Goal: Task Accomplishment & Management: Complete application form

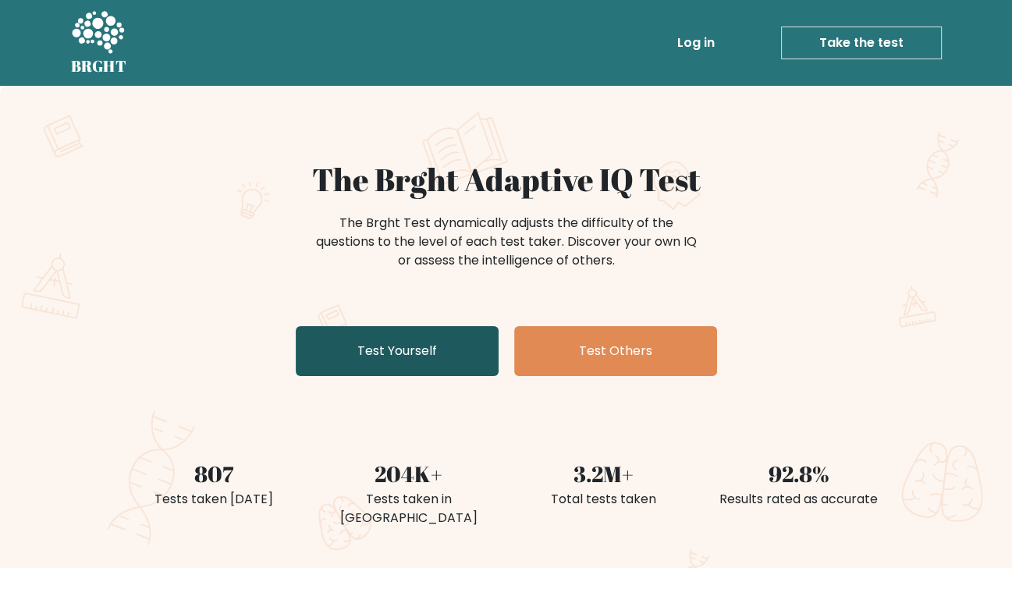
click at [440, 367] on link "Test Yourself" at bounding box center [397, 351] width 203 height 50
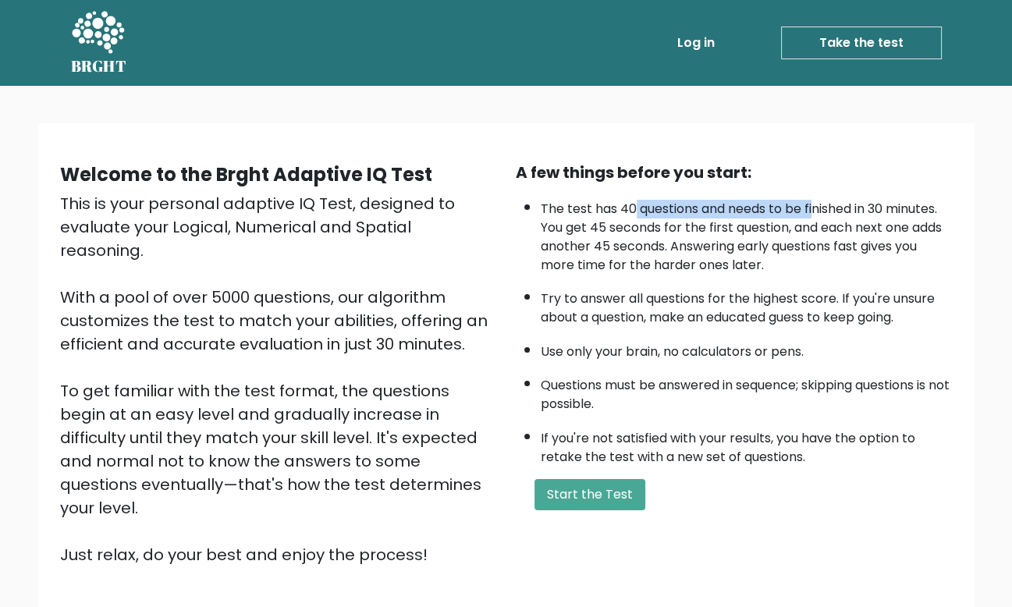
drag, startPoint x: 631, startPoint y: 204, endPoint x: 818, endPoint y: 207, distance: 186.6
click at [818, 207] on li "The test has 40 questions and needs to be finished in 30 minutes. You get 45 se…" at bounding box center [747, 233] width 412 height 83
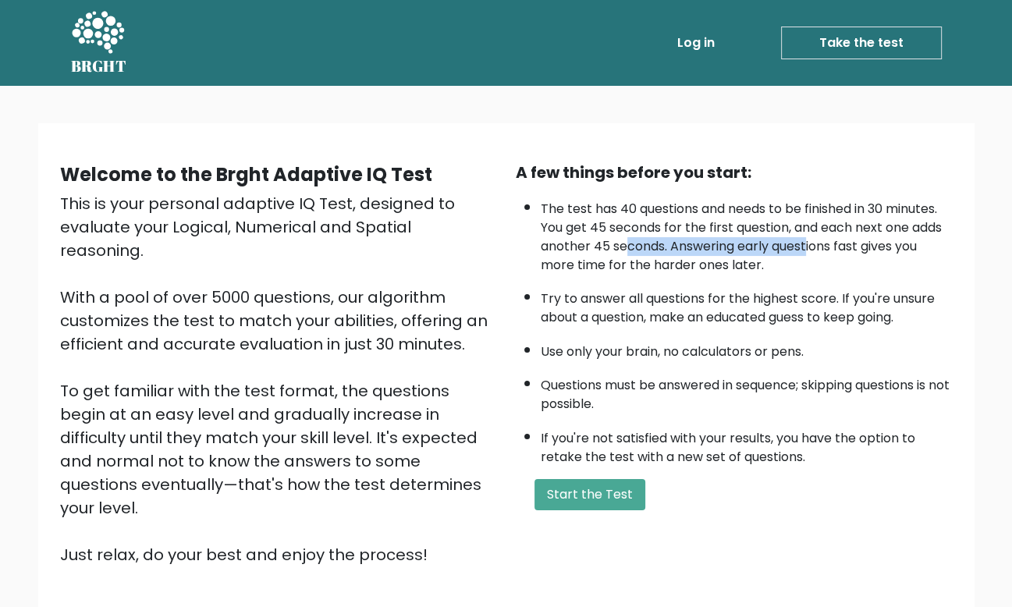
drag, startPoint x: 630, startPoint y: 236, endPoint x: 806, endPoint y: 236, distance: 176.4
click at [806, 236] on li "The test has 40 questions and needs to be finished in 30 minutes. You get 45 se…" at bounding box center [747, 233] width 412 height 83
drag, startPoint x: 623, startPoint y: 453, endPoint x: 721, endPoint y: 447, distance: 98.5
click at [721, 447] on li "If you're not satisfied with your results, you have the option to retake the te…" at bounding box center [747, 443] width 412 height 45
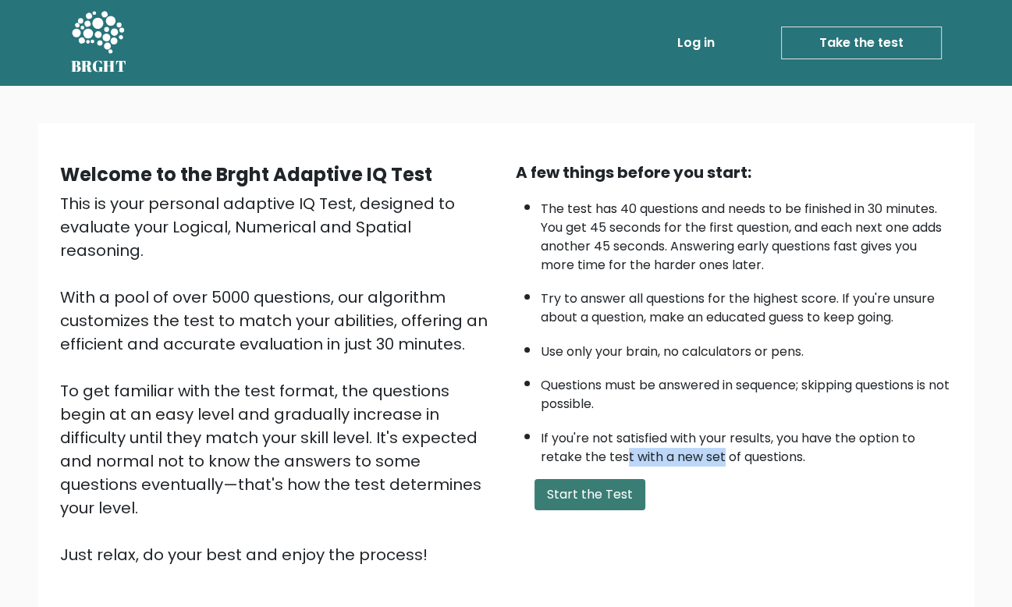
click at [590, 485] on button "Start the Test" at bounding box center [590, 494] width 111 height 31
click at [590, 503] on button "Start the Test" at bounding box center [590, 494] width 111 height 31
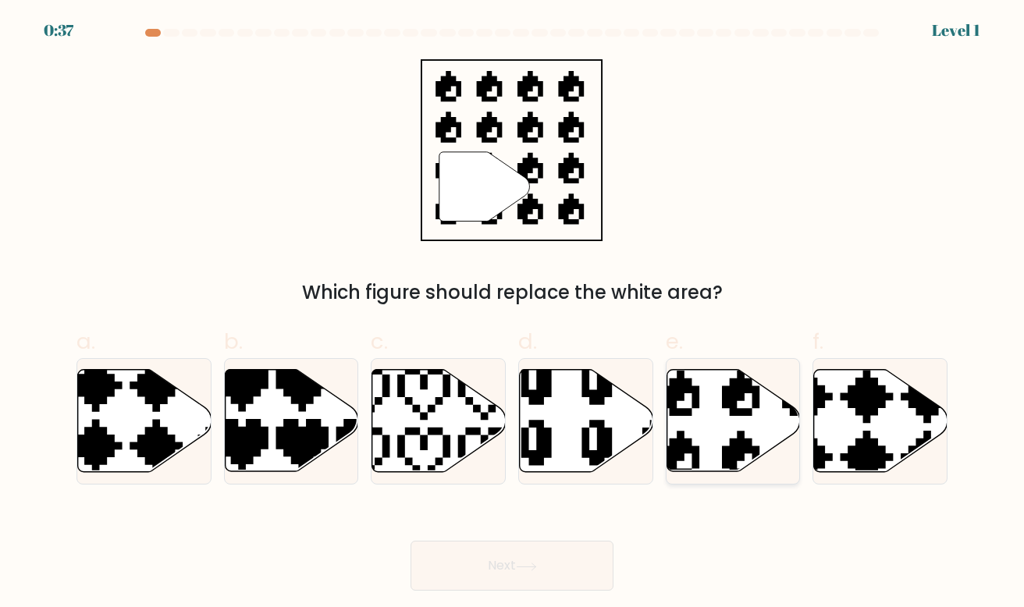
click at [711, 449] on icon at bounding box center [733, 421] width 133 height 102
click at [513, 314] on input "e." at bounding box center [512, 309] width 1 height 10
radio input "true"
click at [499, 560] on button "Next" at bounding box center [512, 566] width 203 height 50
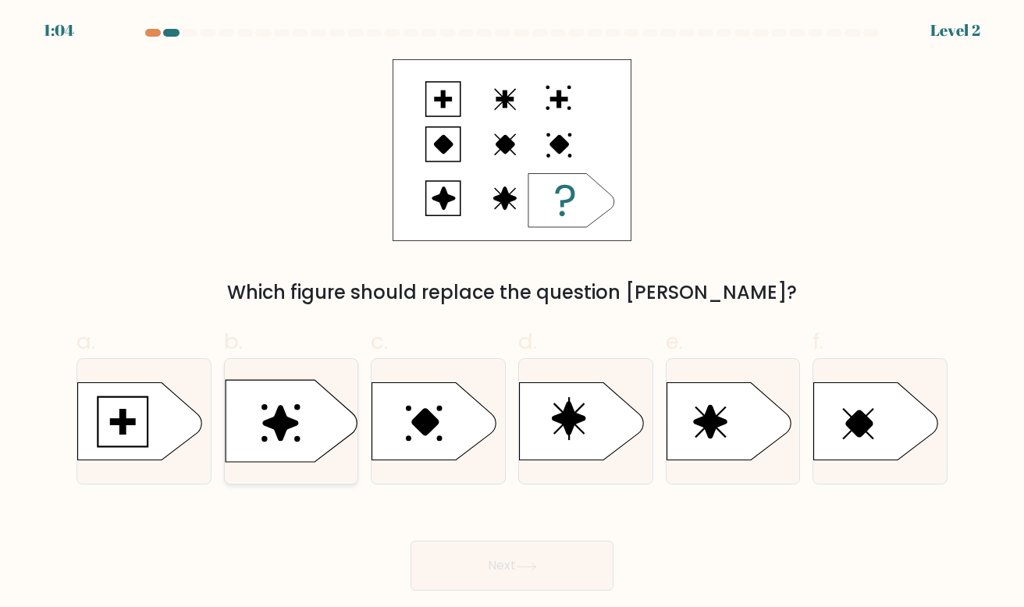
click at [318, 432] on icon at bounding box center [292, 421] width 132 height 82
click at [512, 314] on input "b." at bounding box center [512, 309] width 1 height 10
radio input "true"
click at [506, 572] on button "Next" at bounding box center [512, 566] width 203 height 50
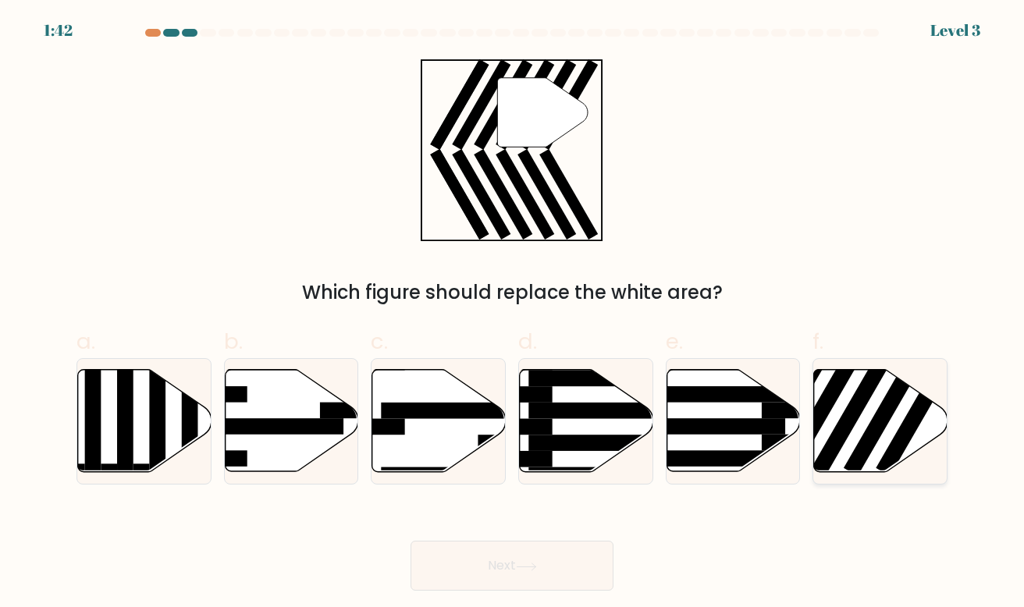
click at [893, 439] on rect at bounding box center [919, 409] width 87 height 133
click at [513, 314] on input "f." at bounding box center [512, 309] width 1 height 10
radio input "true"
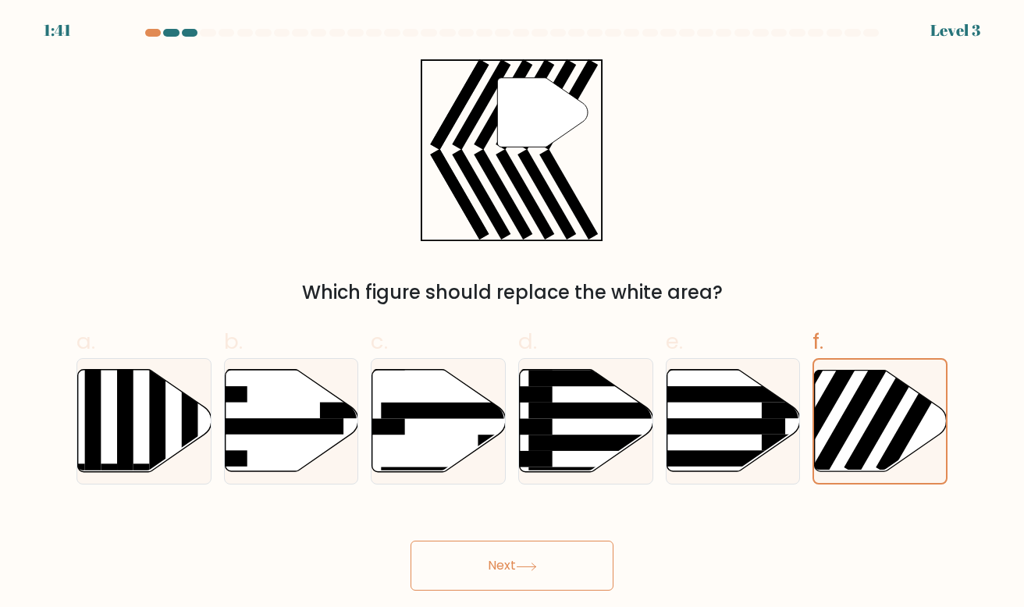
click at [563, 550] on button "Next" at bounding box center [512, 566] width 203 height 50
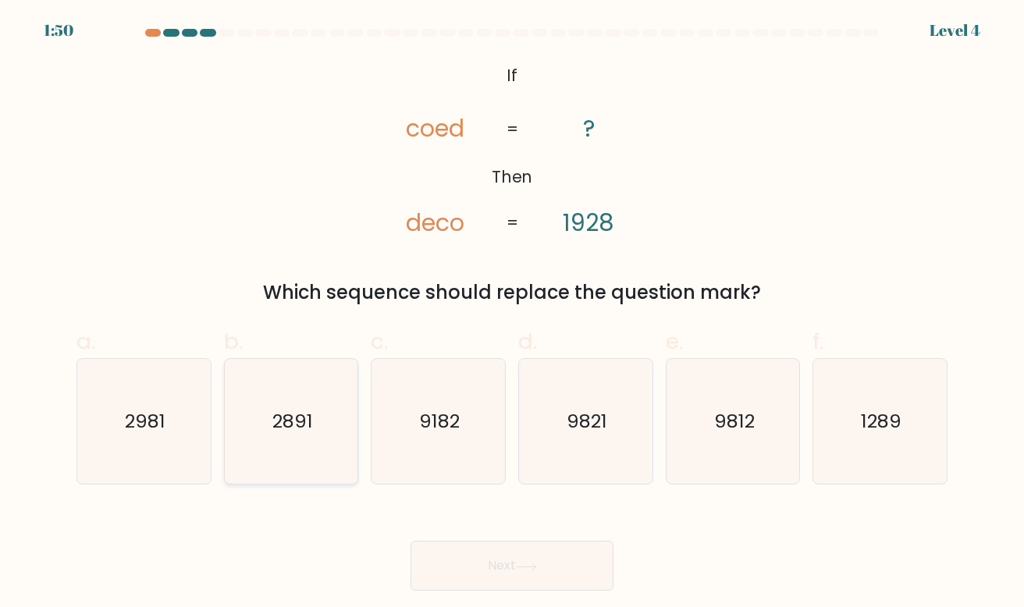
click at [278, 457] on icon "2891" at bounding box center [292, 422] width 126 height 126
click at [512, 314] on input "b. 2891" at bounding box center [512, 309] width 1 height 10
radio input "true"
click at [493, 553] on button "Next" at bounding box center [512, 566] width 203 height 50
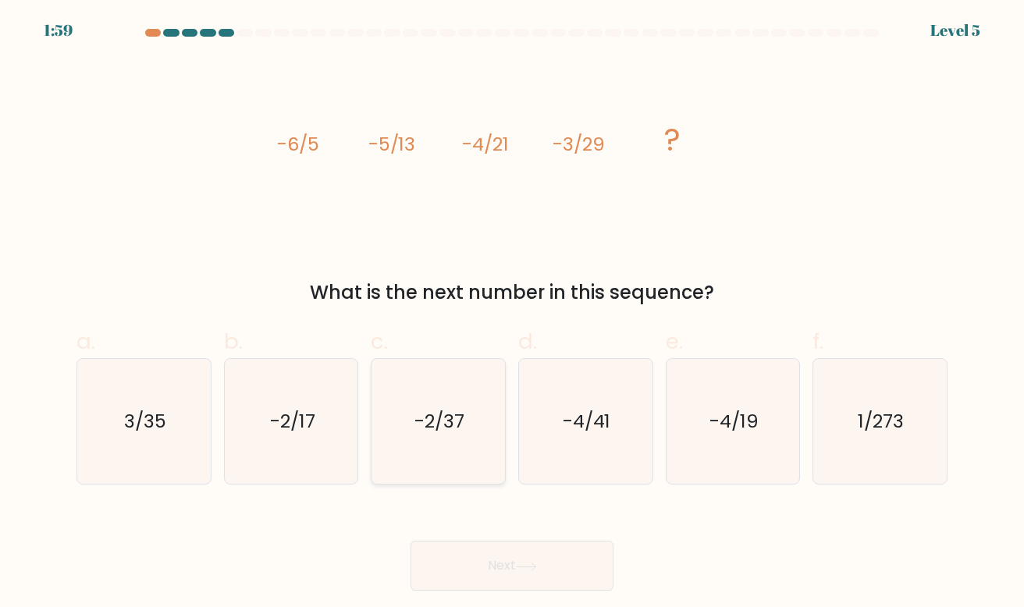
click at [460, 443] on icon "-2/37" at bounding box center [438, 422] width 126 height 126
click at [512, 314] on input "c. -2/37" at bounding box center [512, 309] width 1 height 10
radio input "true"
click at [493, 553] on button "Next" at bounding box center [512, 566] width 203 height 50
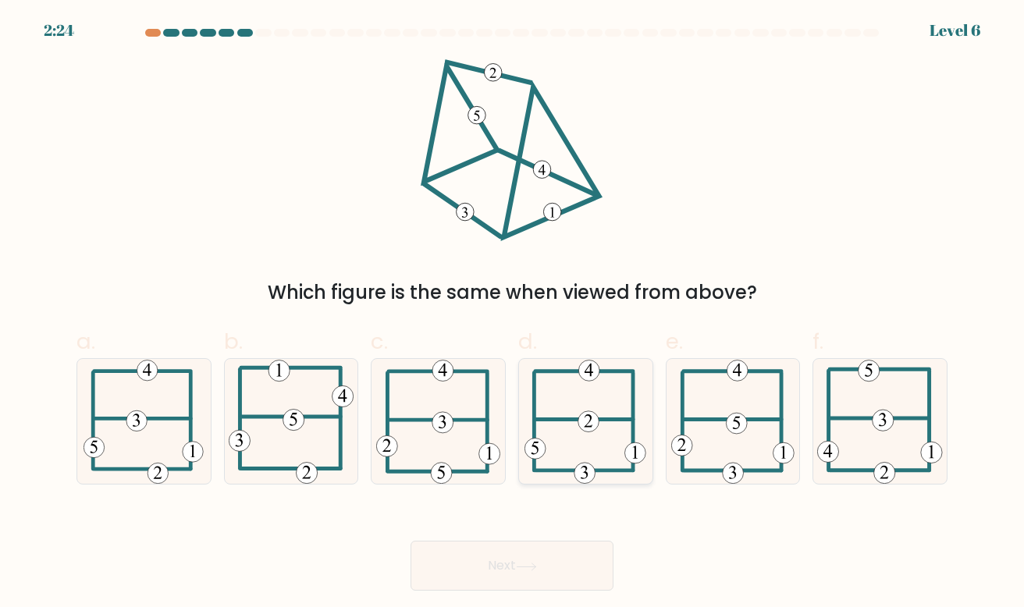
drag, startPoint x: 573, startPoint y: 413, endPoint x: 574, endPoint y: 423, distance: 10.3
click at [574, 423] on icon at bounding box center [586, 422] width 122 height 126
click at [513, 314] on input "d." at bounding box center [512, 309] width 1 height 10
radio input "true"
click at [571, 567] on button "Next" at bounding box center [512, 566] width 203 height 50
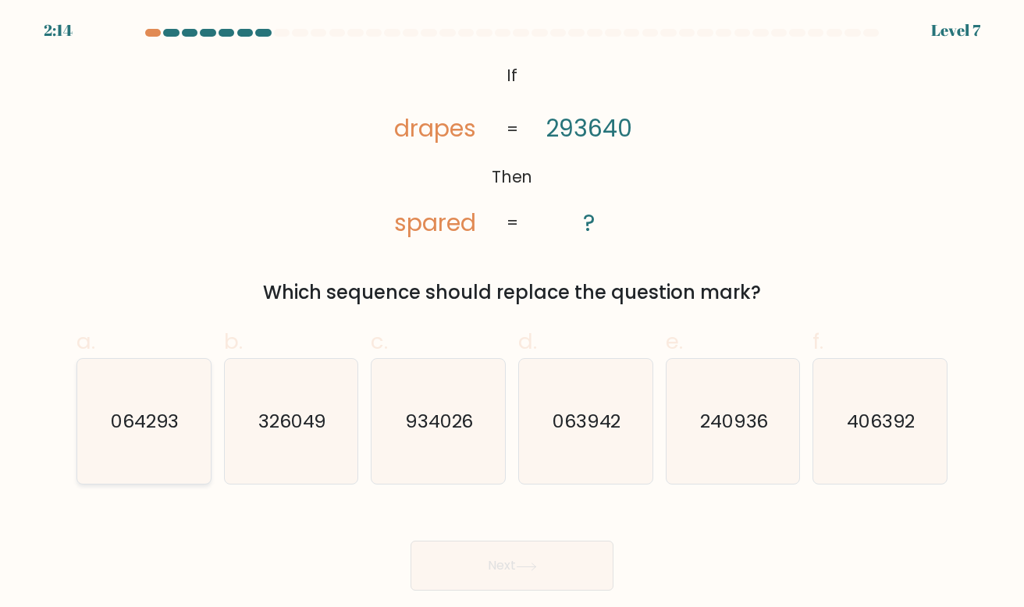
click at [146, 432] on text "064293" at bounding box center [145, 421] width 69 height 26
click at [512, 314] on input "a. 064293" at bounding box center [512, 309] width 1 height 10
radio input "true"
click at [629, 421] on icon "063942" at bounding box center [586, 422] width 126 height 126
click at [513, 314] on input "d. 063942" at bounding box center [512, 309] width 1 height 10
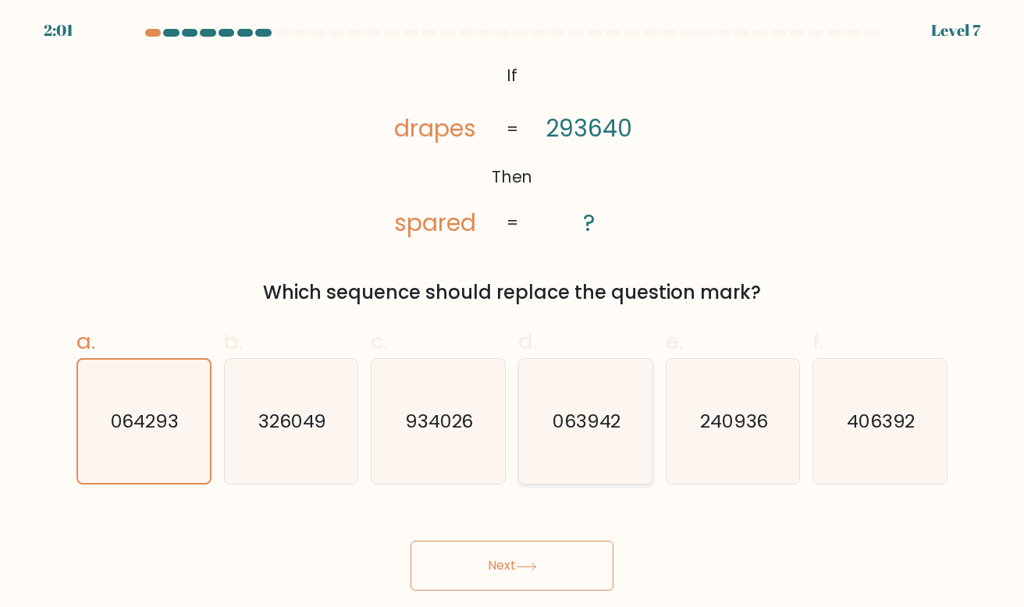
radio input "true"
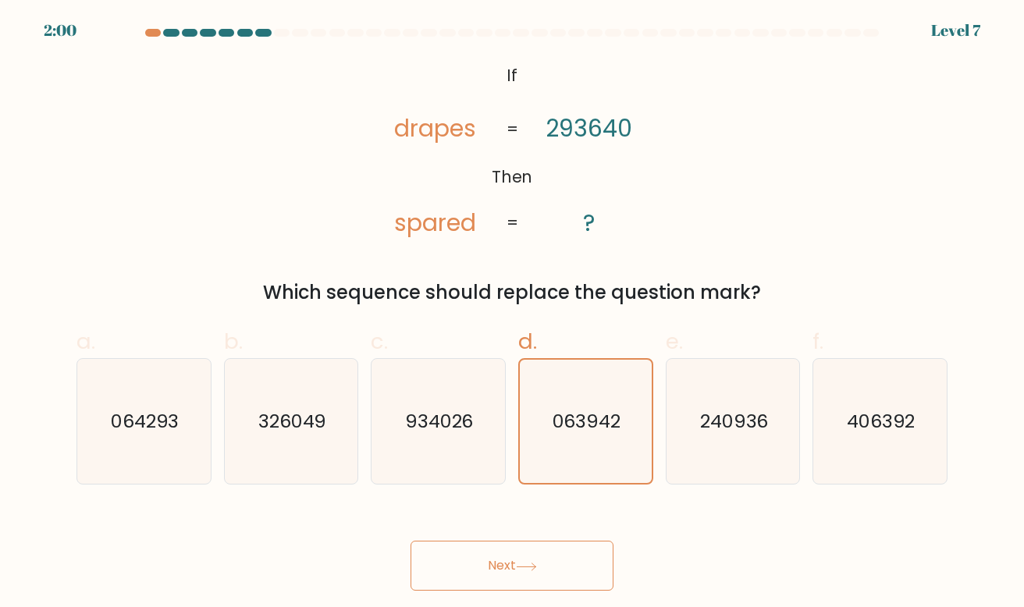
click at [553, 566] on button "Next" at bounding box center [512, 566] width 203 height 50
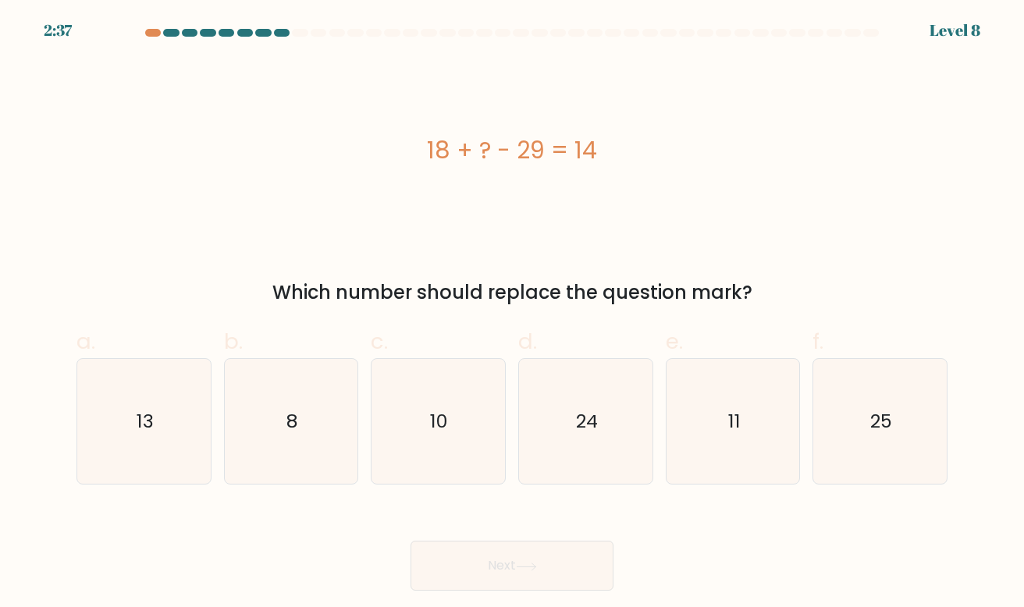
drag, startPoint x: 411, startPoint y: 140, endPoint x: 606, endPoint y: 143, distance: 195.1
click at [606, 143] on div "18 + ? - 29 = 14" at bounding box center [511, 150] width 871 height 35
copy div "18 + ? - 29 = 14"
click at [911, 437] on icon "25" at bounding box center [880, 422] width 126 height 126
click at [513, 314] on input "f. 25" at bounding box center [512, 309] width 1 height 10
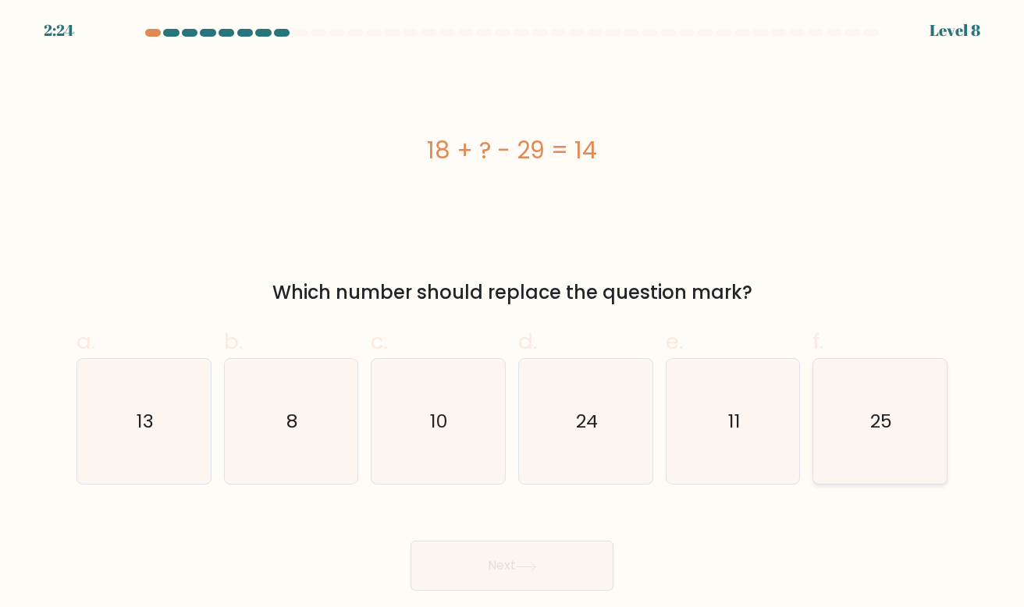
radio input "true"
click at [519, 567] on icon at bounding box center [526, 567] width 21 height 9
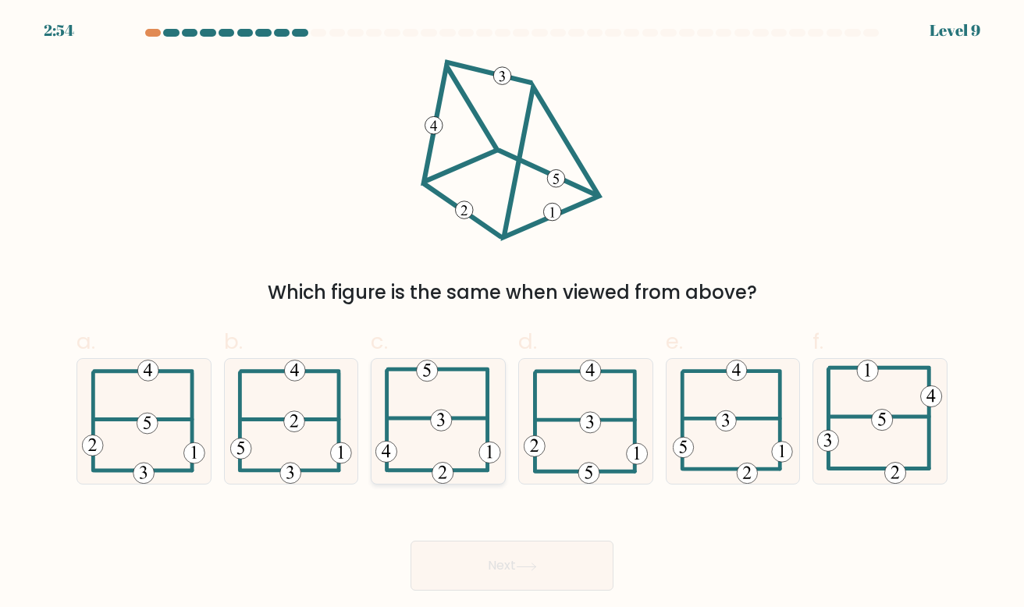
click at [455, 441] on icon at bounding box center [438, 422] width 126 height 126
click at [512, 314] on input "c." at bounding box center [512, 309] width 1 height 10
radio input "true"
click at [546, 566] on button "Next" at bounding box center [512, 566] width 203 height 50
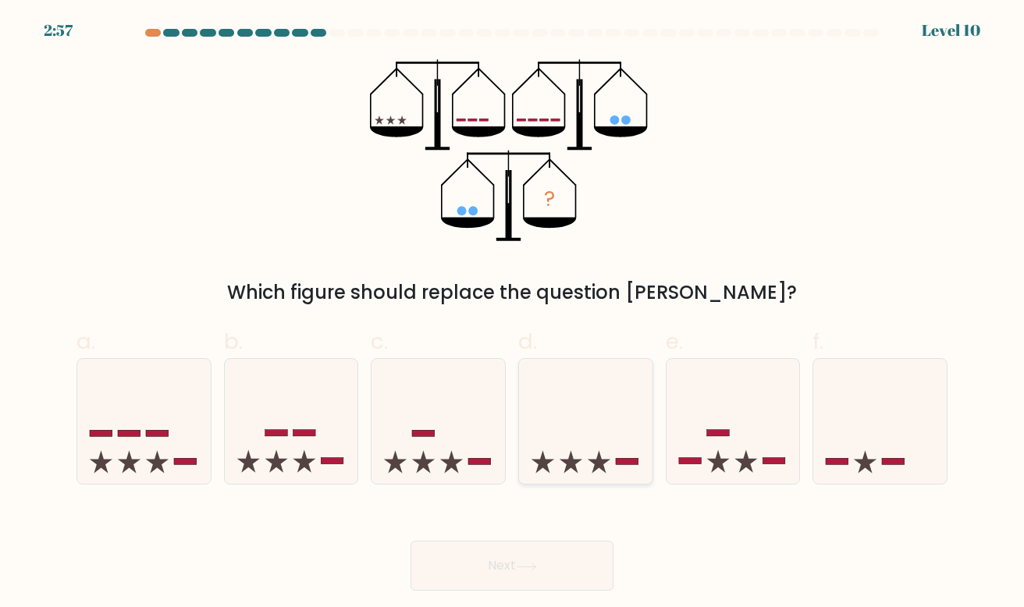
click at [606, 444] on icon at bounding box center [585, 421] width 133 height 110
click at [513, 314] on input "d." at bounding box center [512, 309] width 1 height 10
radio input "true"
click at [555, 550] on button "Next" at bounding box center [512, 566] width 203 height 50
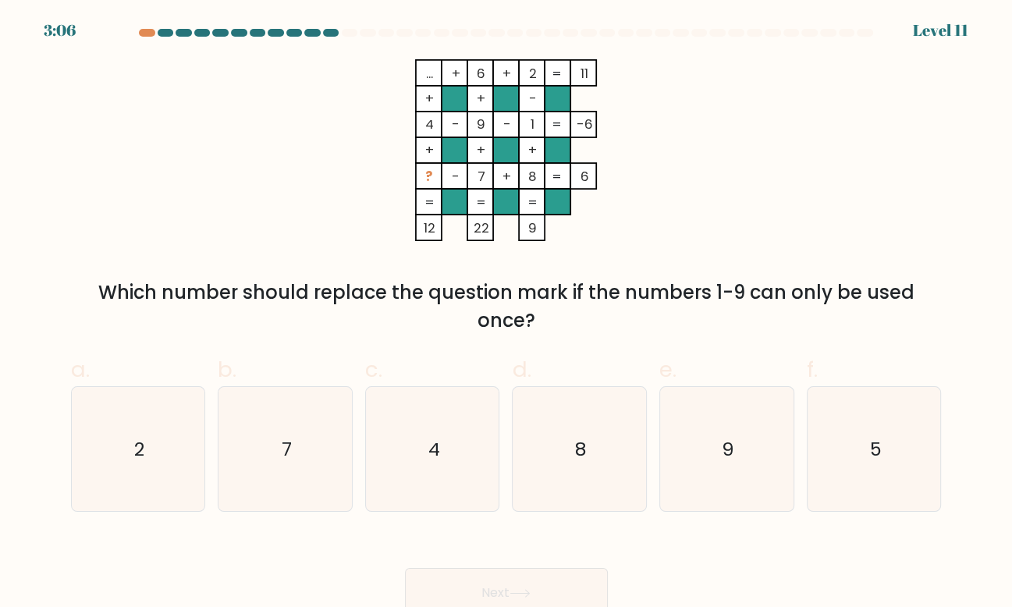
drag, startPoint x: 418, startPoint y: 171, endPoint x: 624, endPoint y: 192, distance: 206.4
click at [628, 187] on icon "... + 6 + 2 11 + + - 4 - 9 - 1 -6 + + + ? - 7 + 8 = 6 = = = = 12 22 9 =" at bounding box center [506, 150] width 468 height 182
click at [359, 191] on icon "... + 6 + 2 11 + + - 4 - 9 - 1 -6 + + + ? - 7 + 8 = 6 = = = = 12 22 9 =" at bounding box center [506, 150] width 468 height 182
click at [742, 460] on icon "9" at bounding box center [727, 449] width 124 height 124
click at [507, 314] on input "e. 9" at bounding box center [507, 309] width 1 height 10
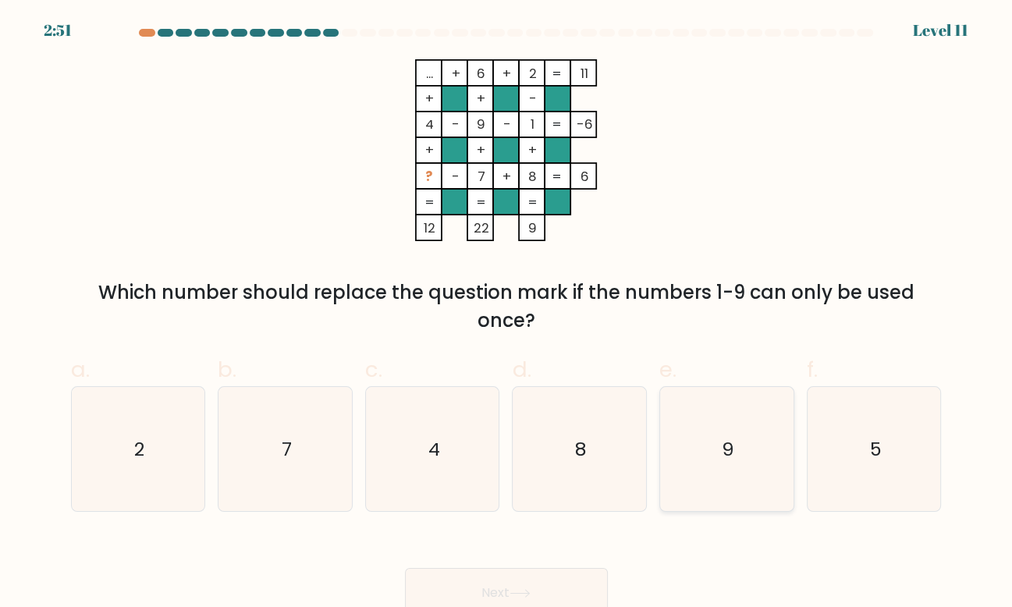
radio input "true"
click at [893, 453] on icon "5" at bounding box center [875, 449] width 124 height 124
click at [507, 314] on input "f. 5" at bounding box center [507, 309] width 1 height 10
radio input "true"
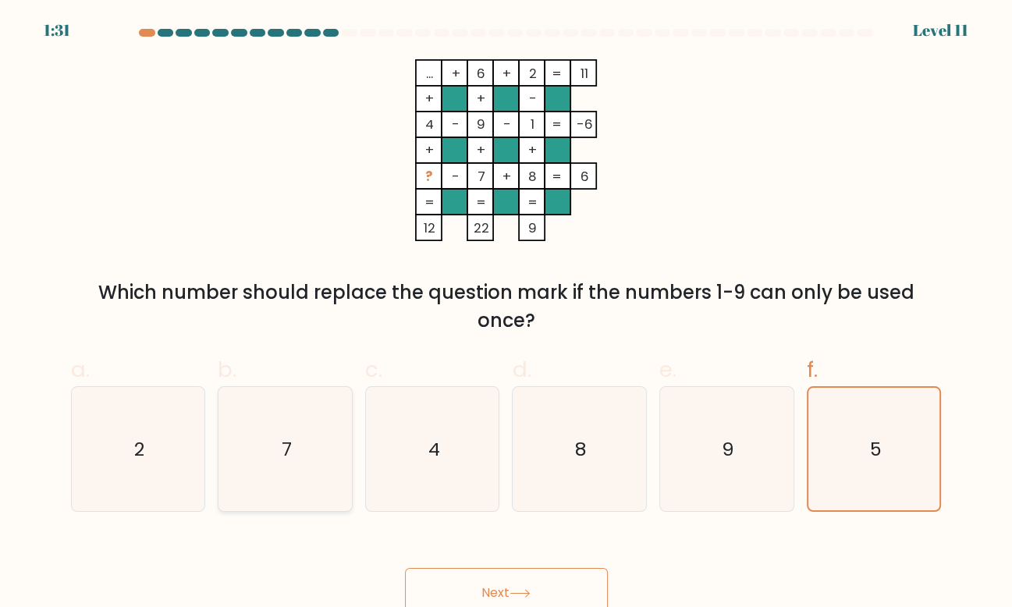
scroll to position [12, 0]
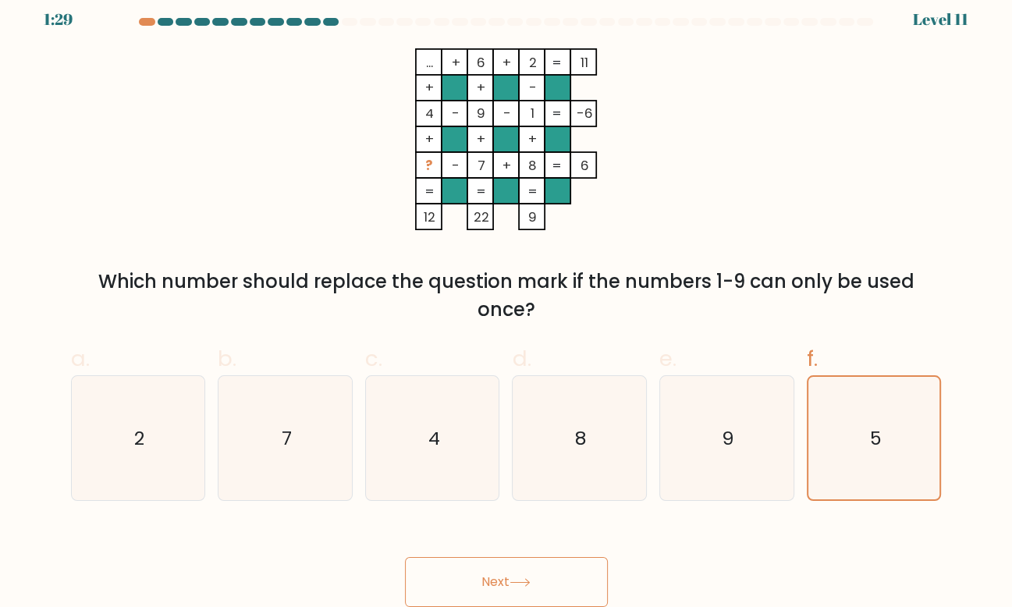
click at [560, 597] on button "Next" at bounding box center [506, 582] width 203 height 50
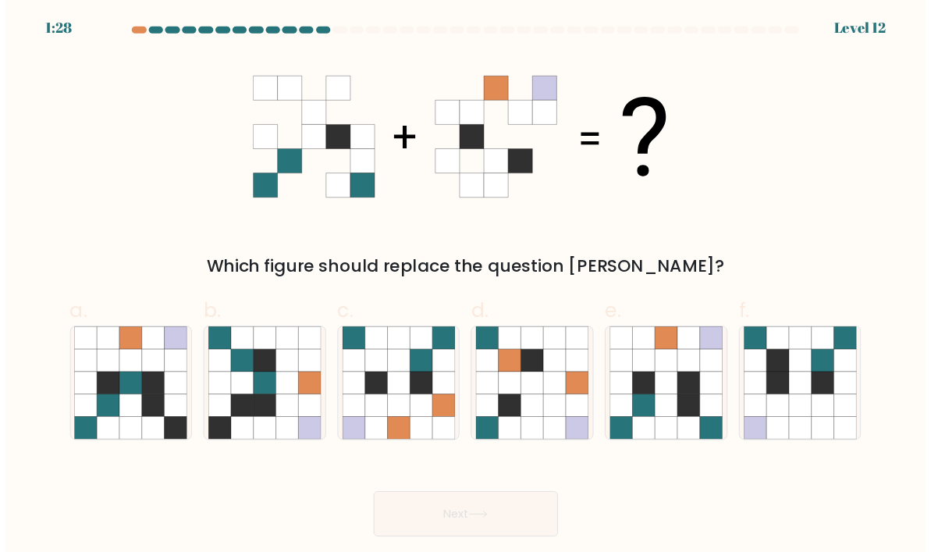
scroll to position [0, 0]
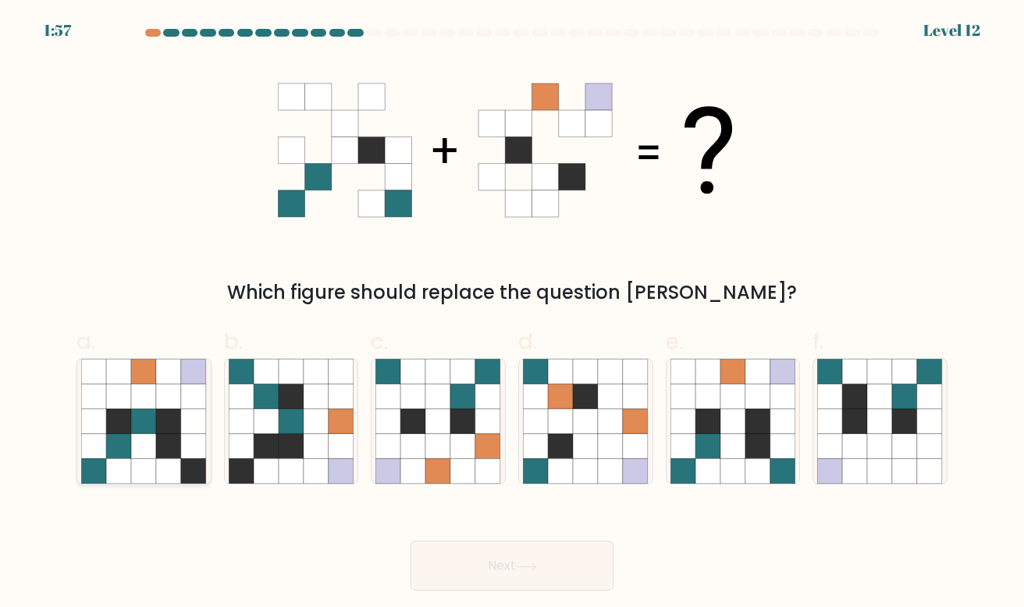
click at [156, 442] on icon at bounding box center [143, 446] width 25 height 25
click at [512, 314] on input "a." at bounding box center [512, 309] width 1 height 10
radio input "true"
click at [751, 439] on icon at bounding box center [757, 446] width 25 height 25
click at [513, 314] on input "e." at bounding box center [512, 309] width 1 height 10
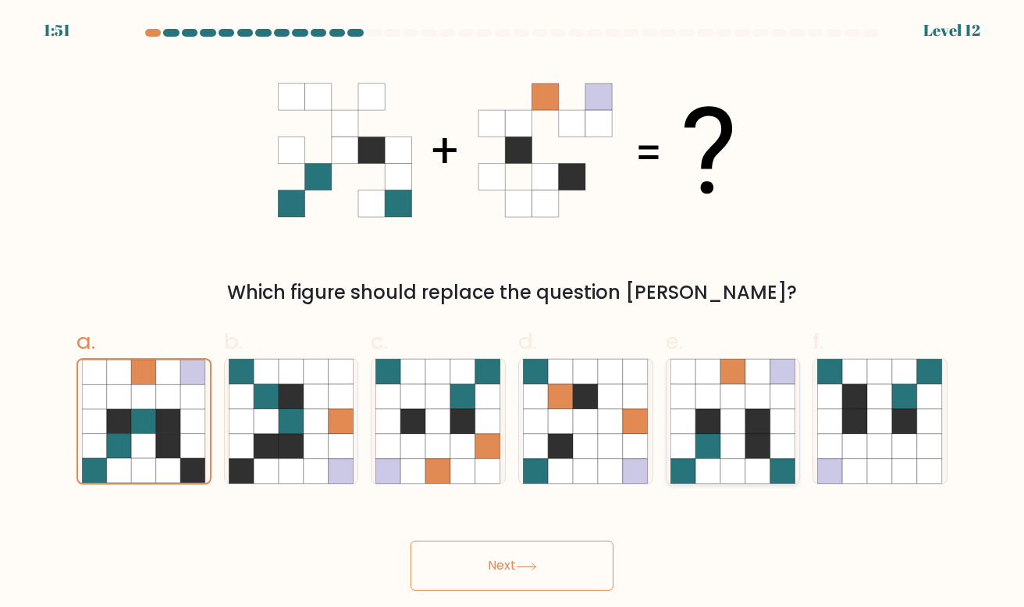
radio input "true"
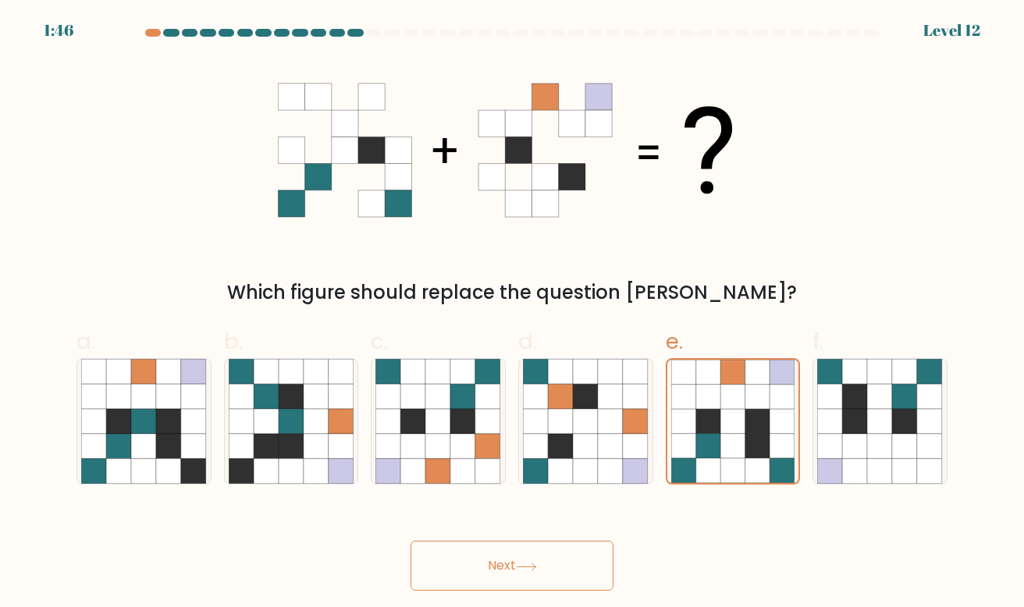
click at [521, 557] on button "Next" at bounding box center [512, 566] width 203 height 50
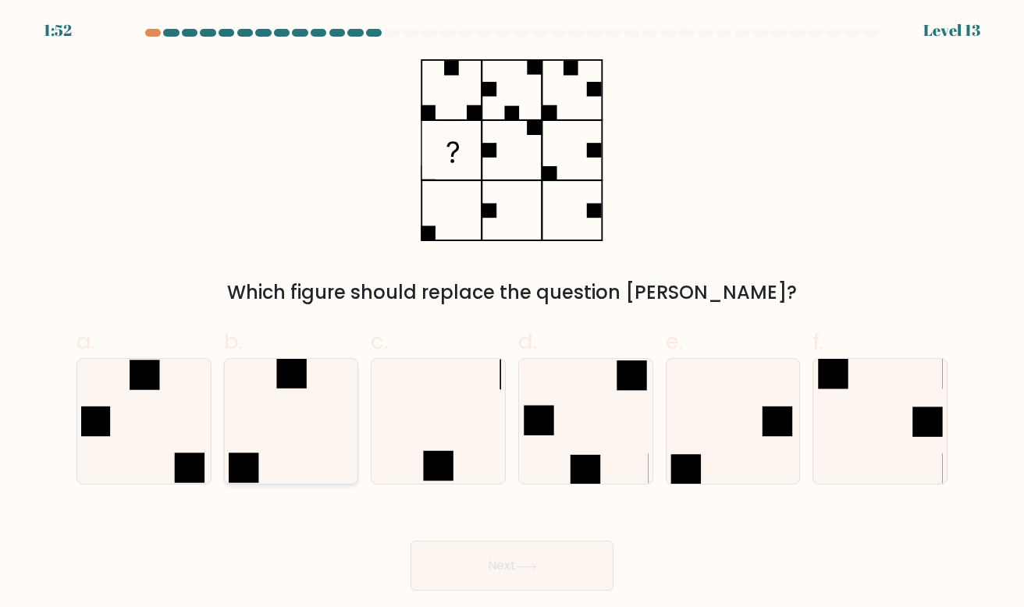
click at [297, 422] on icon at bounding box center [292, 422] width 126 height 126
click at [512, 314] on input "b." at bounding box center [512, 309] width 1 height 10
radio input "true"
click at [571, 546] on button "Next" at bounding box center [512, 566] width 203 height 50
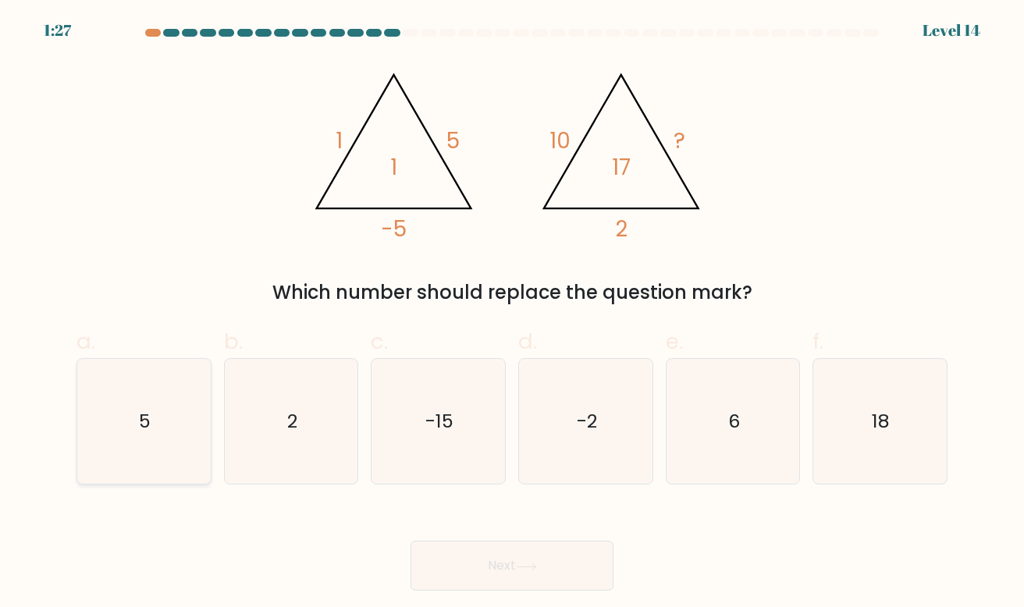
click at [155, 418] on icon "5" at bounding box center [144, 422] width 126 height 126
click at [512, 314] on input "a. 5" at bounding box center [512, 309] width 1 height 10
radio input "true"
click at [579, 573] on button "Next" at bounding box center [512, 566] width 203 height 50
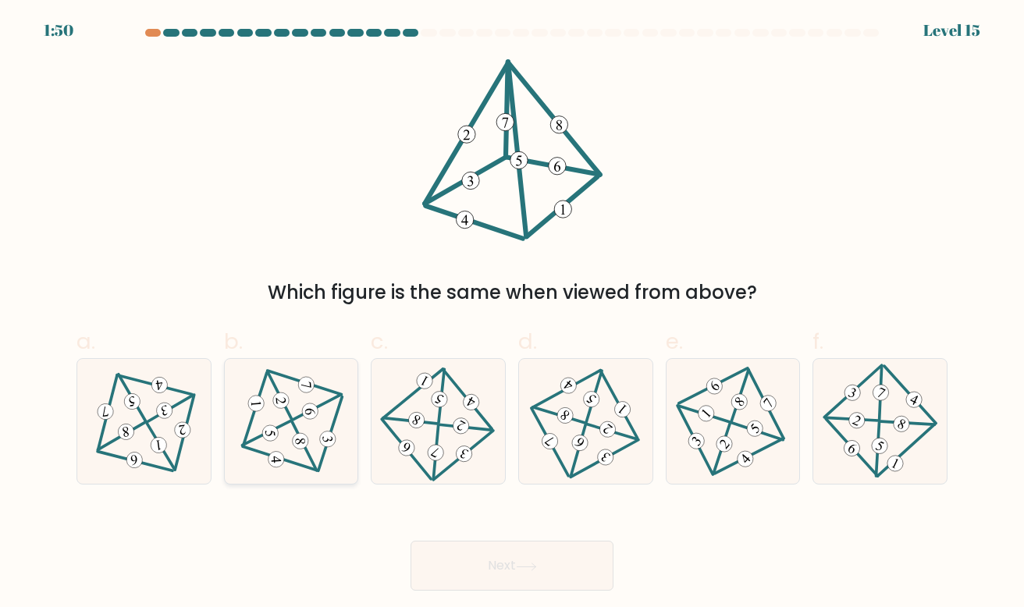
click at [292, 448] on icon at bounding box center [290, 422] width 101 height 101
click at [512, 314] on input "b." at bounding box center [512, 309] width 1 height 10
radio input "true"
click at [461, 427] on 342 at bounding box center [461, 426] width 22 height 22
click at [512, 314] on input "c." at bounding box center [512, 309] width 1 height 10
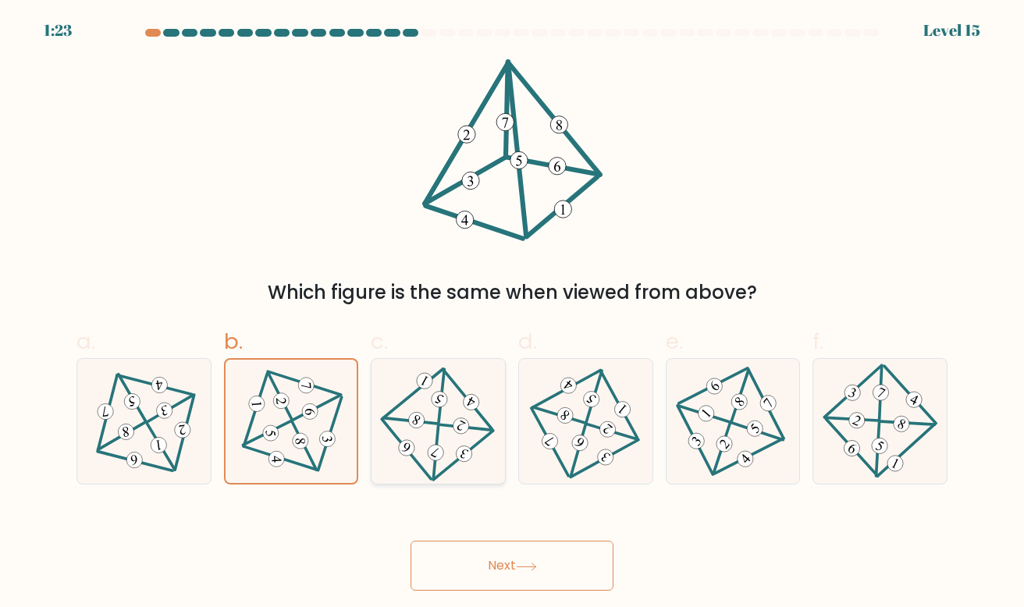
radio input "true"
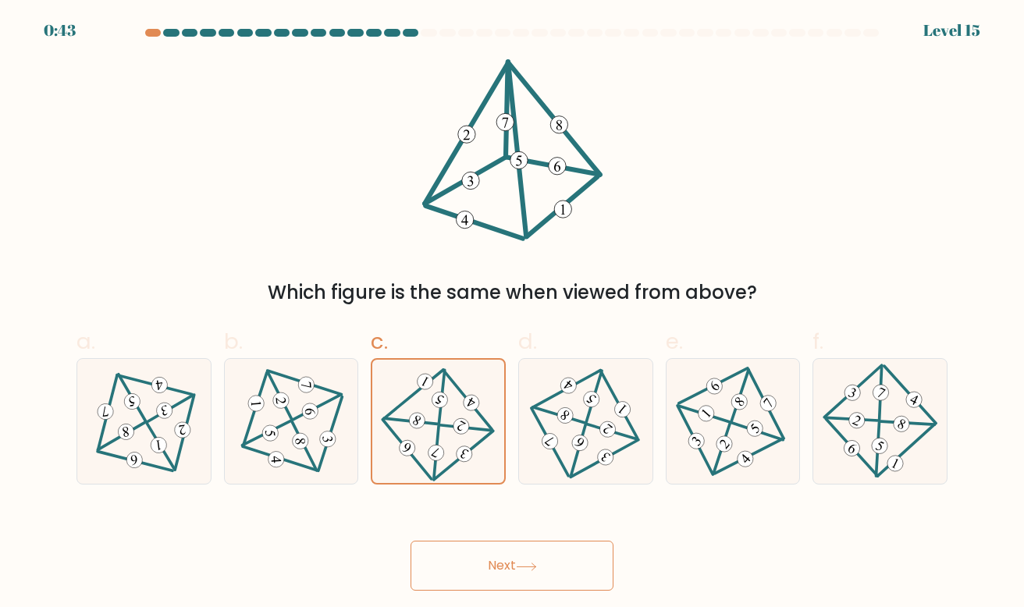
click at [534, 560] on button "Next" at bounding box center [512, 566] width 203 height 50
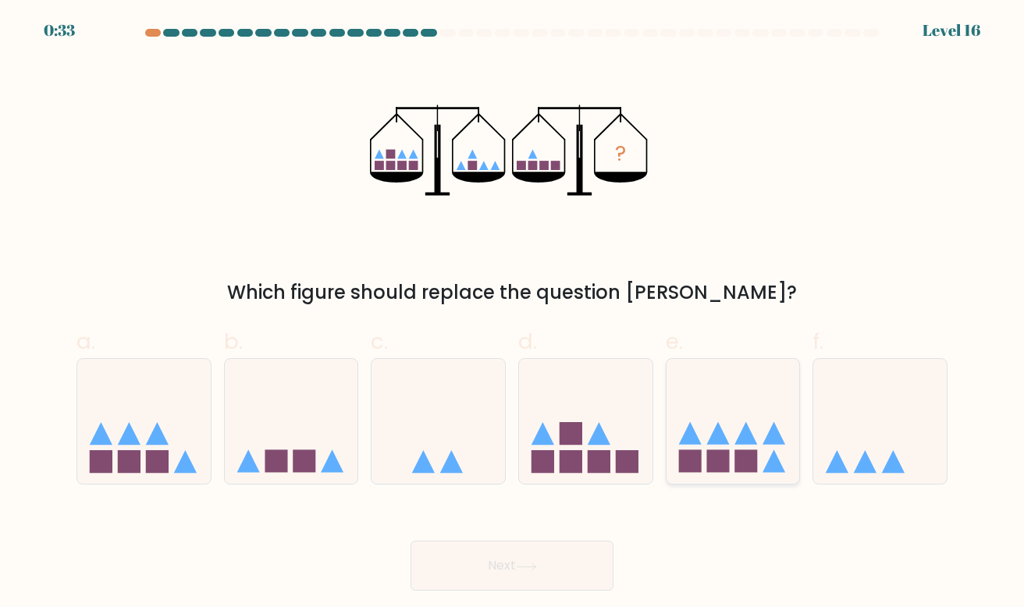
click at [734, 448] on icon at bounding box center [733, 421] width 133 height 110
click at [513, 314] on input "e." at bounding box center [512, 309] width 1 height 10
radio input "true"
click at [525, 581] on button "Next" at bounding box center [512, 566] width 203 height 50
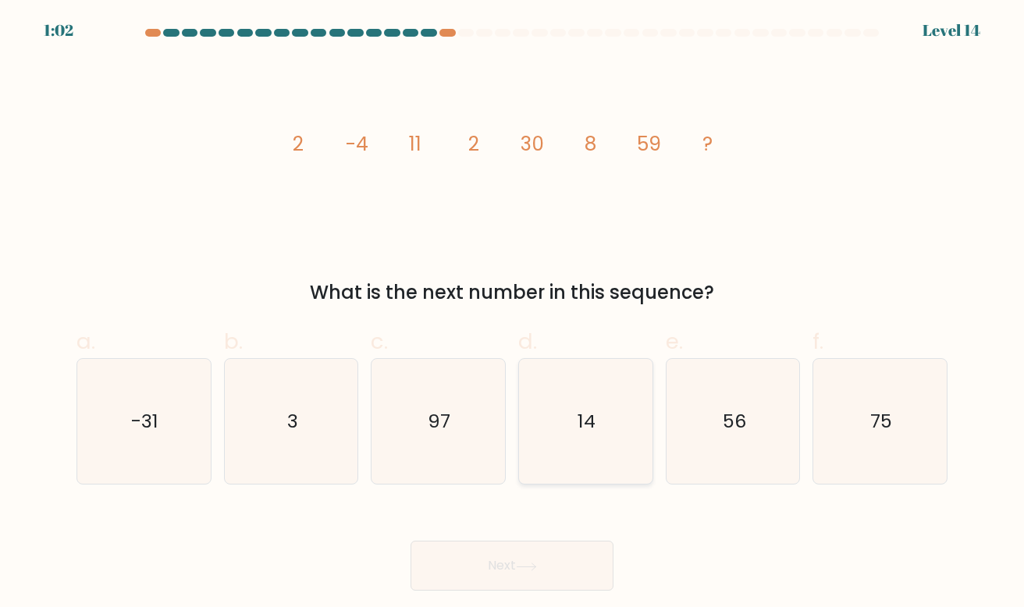
click at [595, 477] on icon "14" at bounding box center [586, 422] width 126 height 126
click at [513, 314] on input "d. 14" at bounding box center [512, 309] width 1 height 10
radio input "true"
click at [574, 575] on button "Next" at bounding box center [512, 566] width 203 height 50
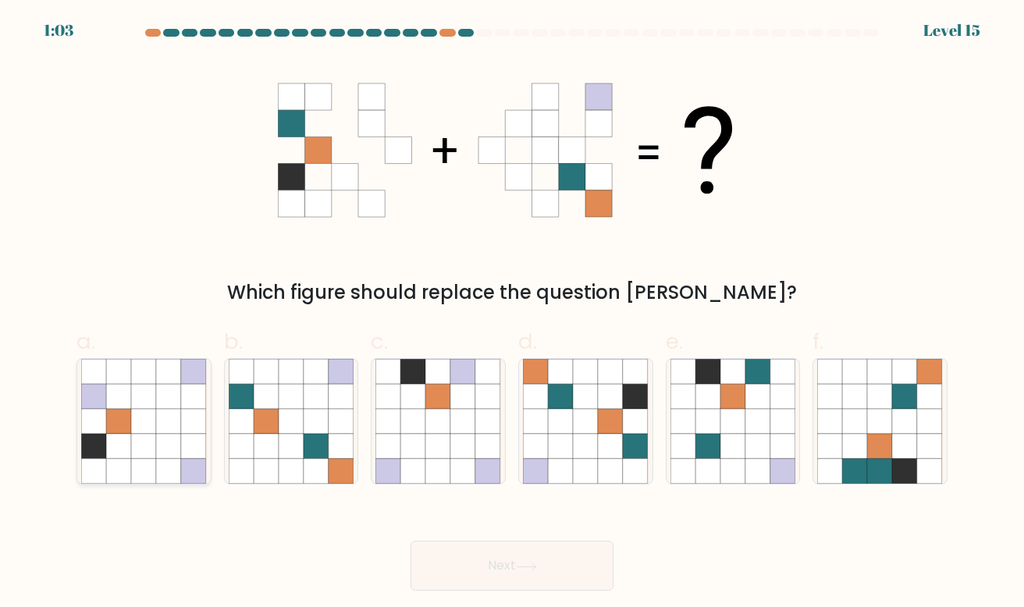
click at [173, 426] on icon at bounding box center [168, 421] width 25 height 25
click at [512, 314] on input "a." at bounding box center [512, 309] width 1 height 10
radio input "true"
click at [579, 457] on icon at bounding box center [585, 446] width 25 height 25
click at [513, 314] on input "d." at bounding box center [512, 309] width 1 height 10
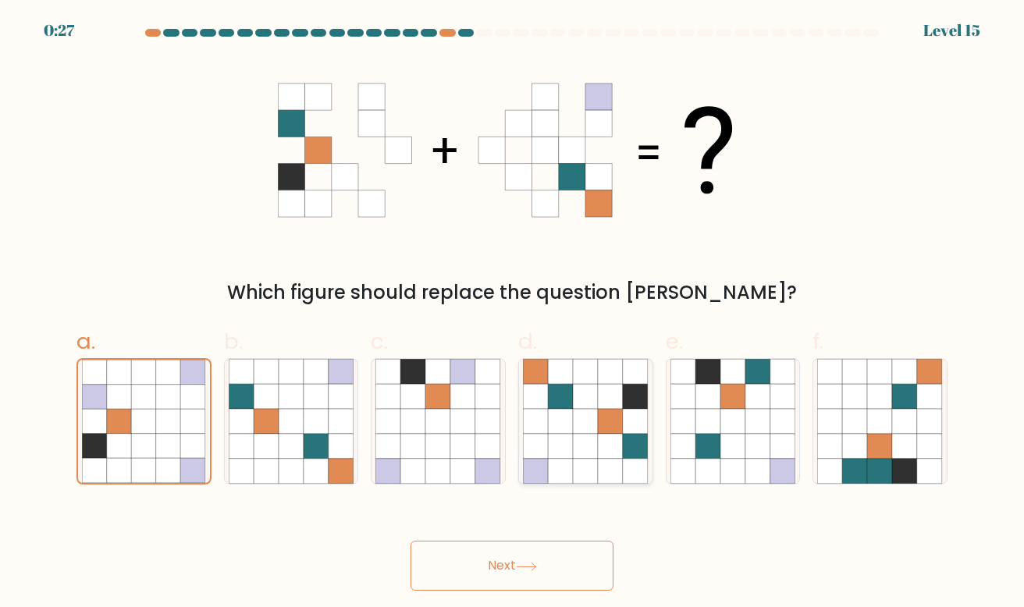
radio input "true"
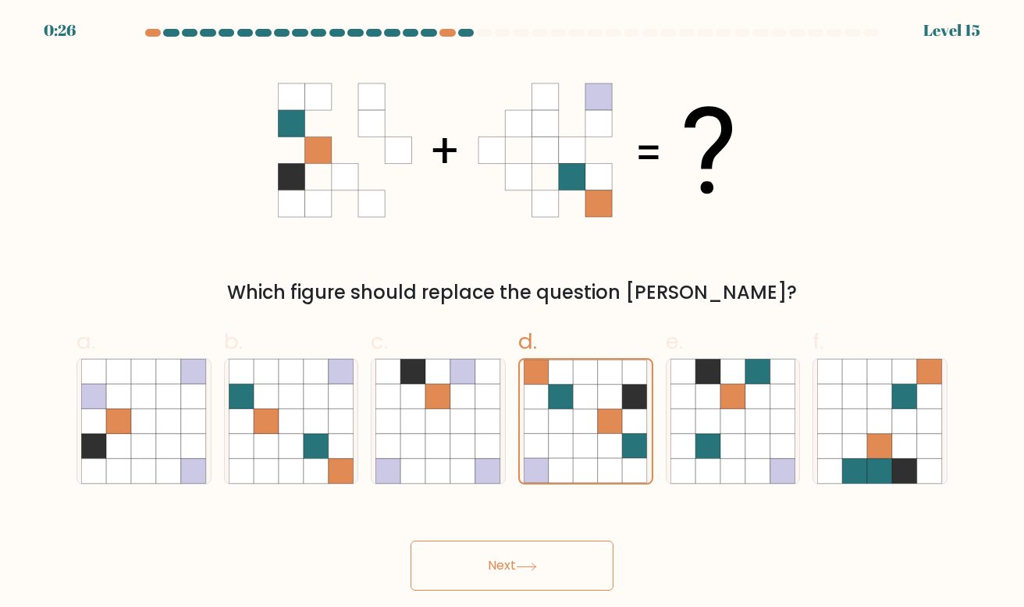
click at [561, 591] on body "0:26 Level 15" at bounding box center [512, 303] width 1024 height 607
click at [552, 567] on button "Next" at bounding box center [512, 566] width 203 height 50
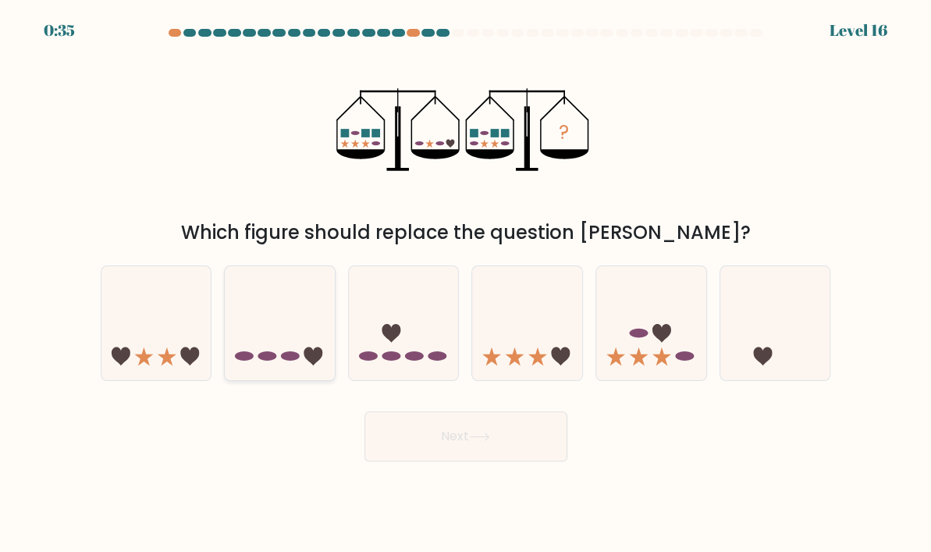
click at [290, 334] on icon at bounding box center [280, 323] width 110 height 91
click at [466, 284] on input "b." at bounding box center [466, 280] width 1 height 8
radio input "true"
click at [443, 436] on button "Next" at bounding box center [466, 436] width 203 height 50
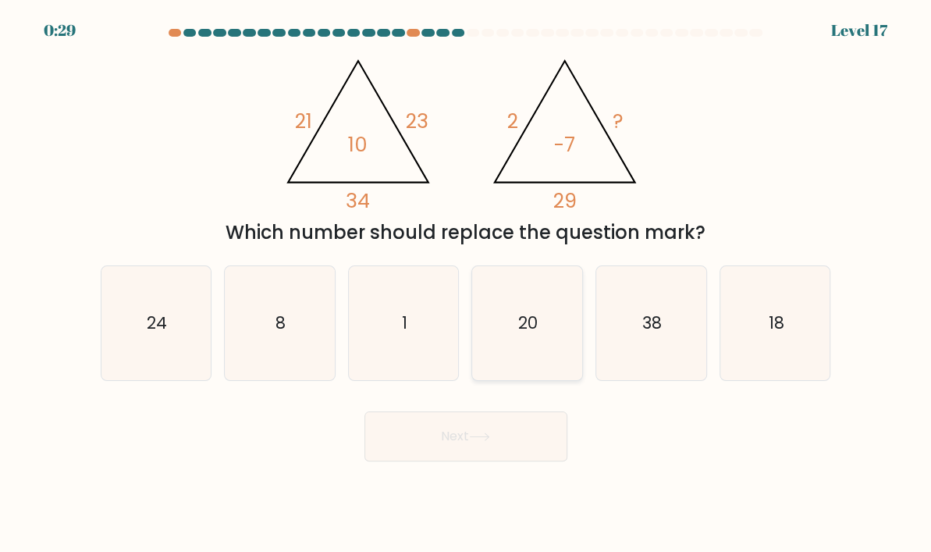
click at [542, 345] on icon "20" at bounding box center [527, 324] width 110 height 110
click at [467, 284] on input "d. 20" at bounding box center [466, 280] width 1 height 8
radio input "true"
click at [461, 453] on button "Next" at bounding box center [466, 436] width 203 height 50
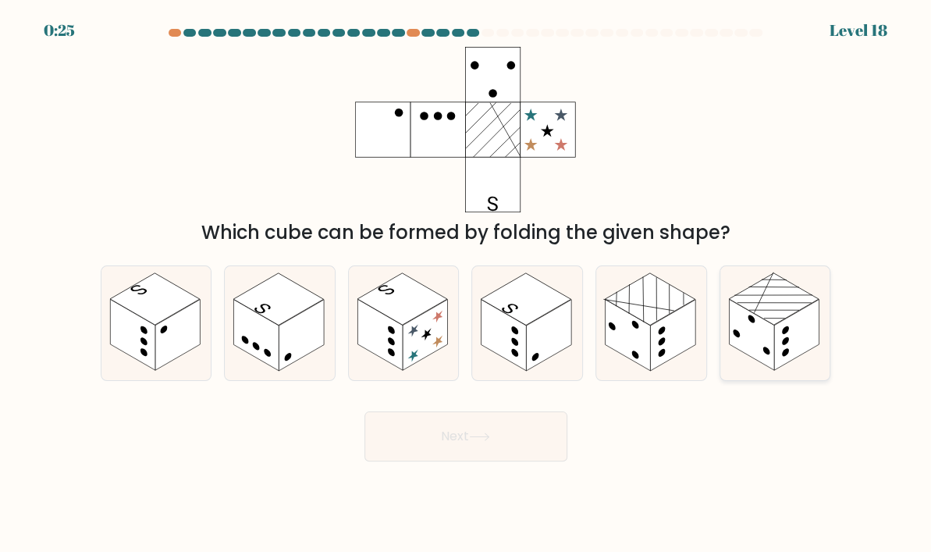
click at [759, 354] on rect at bounding box center [751, 335] width 45 height 71
click at [467, 284] on input "f." at bounding box center [466, 280] width 1 height 8
radio input "true"
click at [489, 418] on button "Next" at bounding box center [466, 436] width 203 height 50
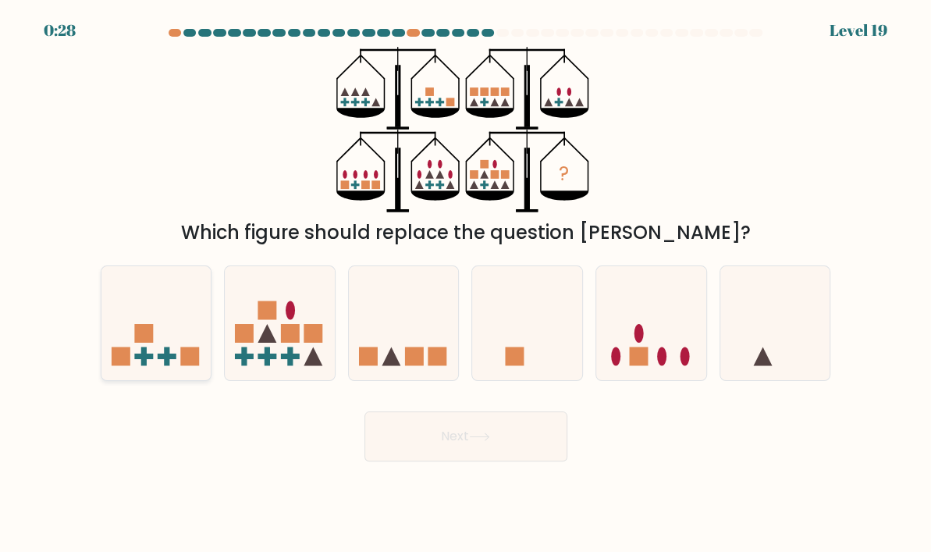
click at [158, 354] on rect at bounding box center [167, 356] width 19 height 5
click at [466, 284] on input "a." at bounding box center [466, 280] width 1 height 8
radio input "true"
drag, startPoint x: 437, startPoint y: 433, endPoint x: 175, endPoint y: 411, distance: 263.2
click at [175, 411] on div "Next" at bounding box center [465, 431] width 749 height 62
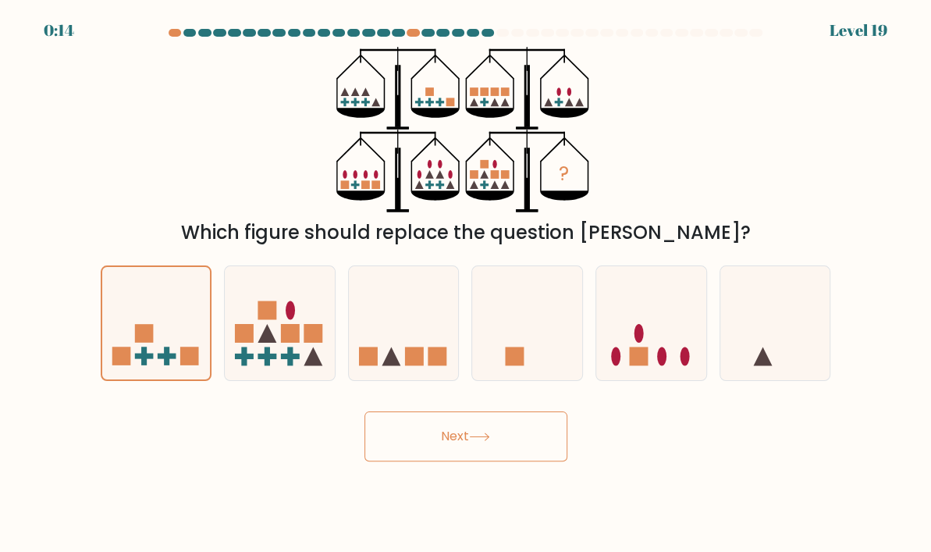
click at [451, 412] on button "Next" at bounding box center [466, 436] width 203 height 50
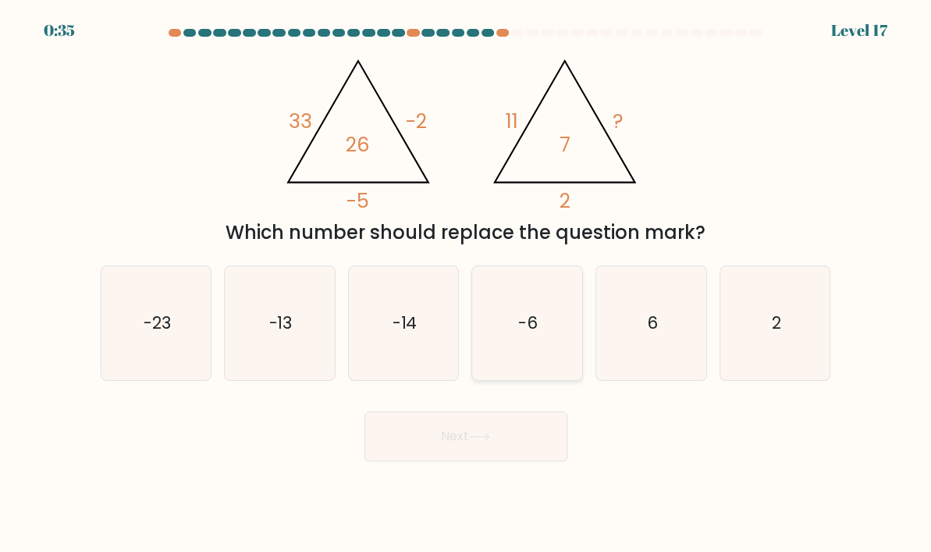
click at [541, 294] on icon "-6" at bounding box center [527, 324] width 110 height 110
click at [467, 284] on input "d. -6" at bounding box center [466, 280] width 1 height 8
radio input "true"
click at [501, 453] on button "Next" at bounding box center [466, 436] width 203 height 50
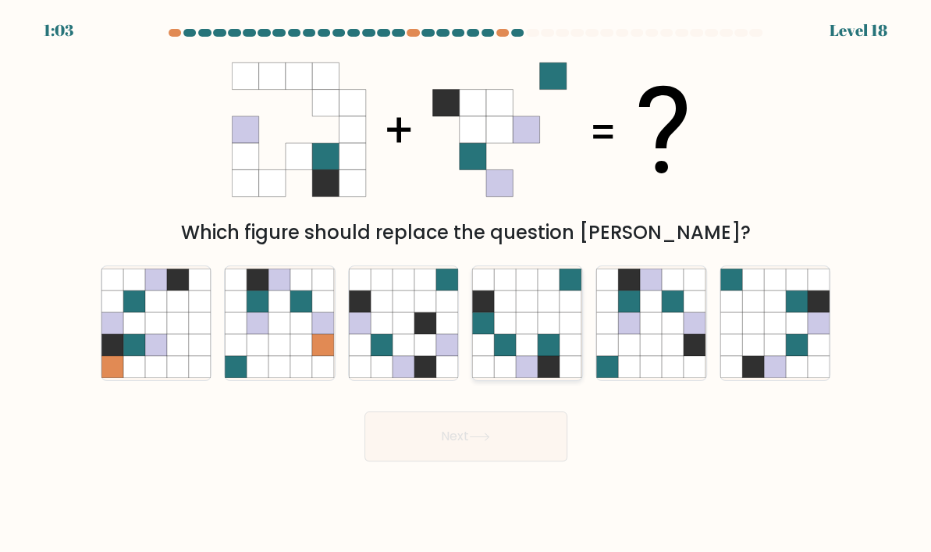
click at [571, 353] on icon at bounding box center [571, 345] width 22 height 22
click at [467, 284] on input "d." at bounding box center [466, 280] width 1 height 8
radio input "true"
click at [660, 338] on icon at bounding box center [651, 345] width 22 height 22
click at [467, 284] on input "e." at bounding box center [466, 280] width 1 height 8
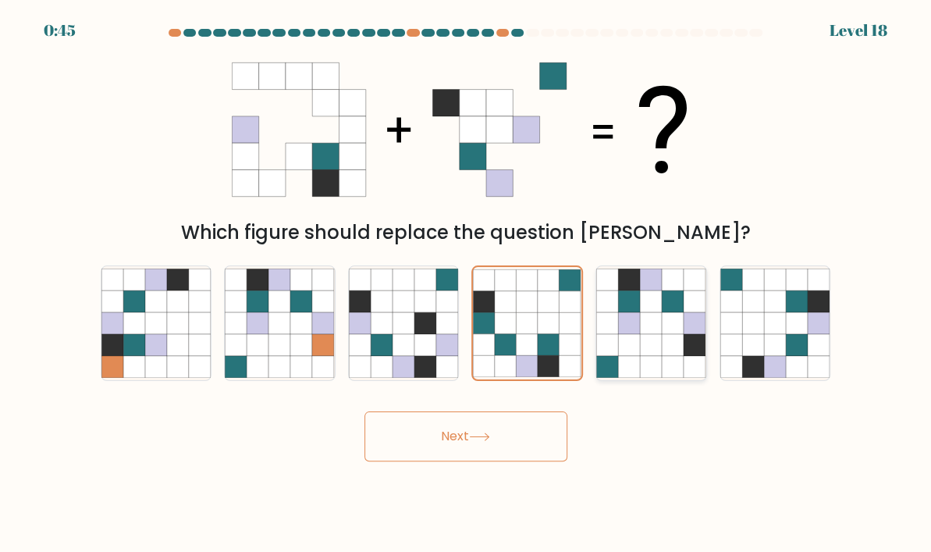
radio input "true"
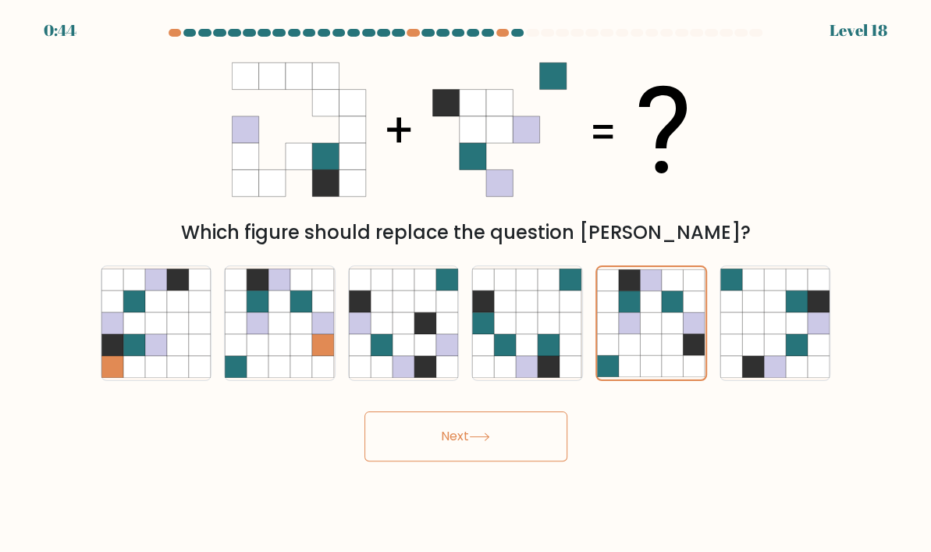
click at [395, 442] on button "Next" at bounding box center [466, 436] width 203 height 50
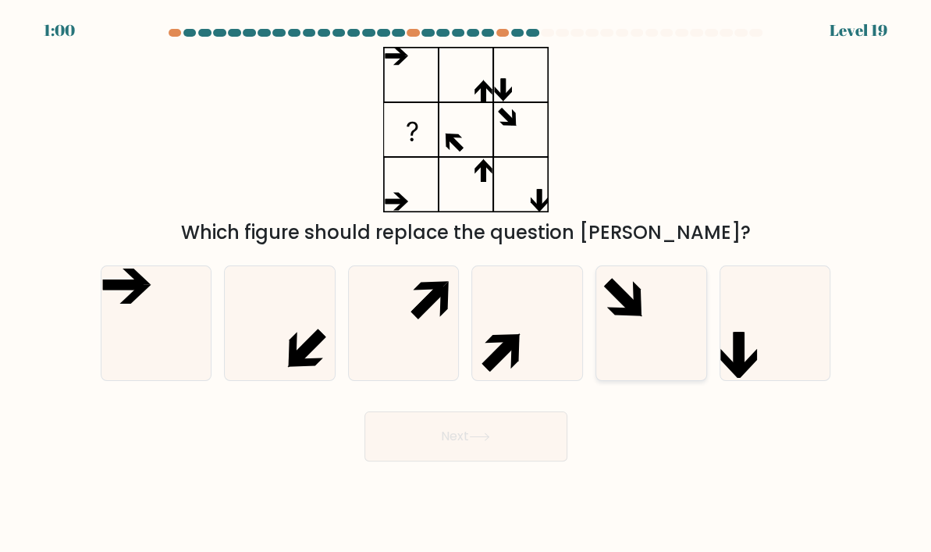
click at [638, 310] on icon at bounding box center [637, 299] width 9 height 36
click at [467, 284] on input "e." at bounding box center [466, 280] width 1 height 8
radio input "true"
click at [458, 434] on button "Next" at bounding box center [466, 436] width 203 height 50
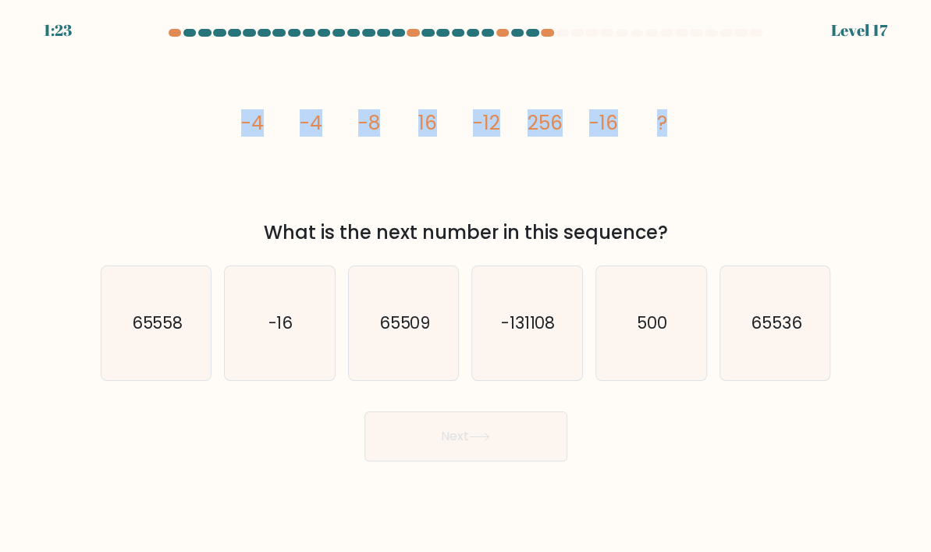
drag, startPoint x: 237, startPoint y: 119, endPoint x: 705, endPoint y: 122, distance: 467.5
click at [717, 117] on div "image/svg+xml -4 -4 -8 16 -12 256 -16 ? What is the next number in this sequenc…" at bounding box center [465, 147] width 749 height 200
copy g "-4 -4 -8 16 -12 256 -16 ?"
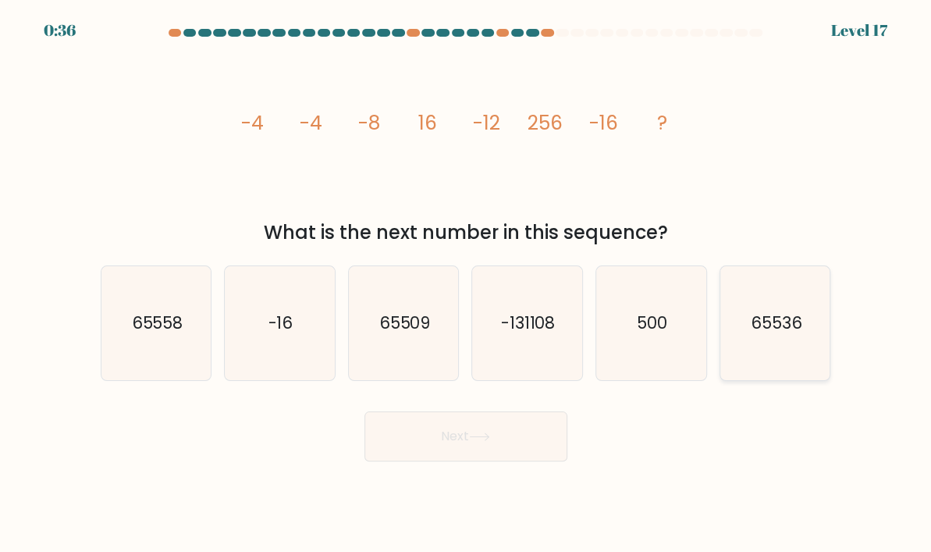
click at [780, 318] on text "65536" at bounding box center [777, 322] width 52 height 23
click at [467, 284] on input "f. 65536" at bounding box center [466, 280] width 1 height 8
radio input "true"
click at [471, 412] on button "Next" at bounding box center [466, 436] width 203 height 50
click at [489, 449] on button "Next" at bounding box center [466, 436] width 203 height 50
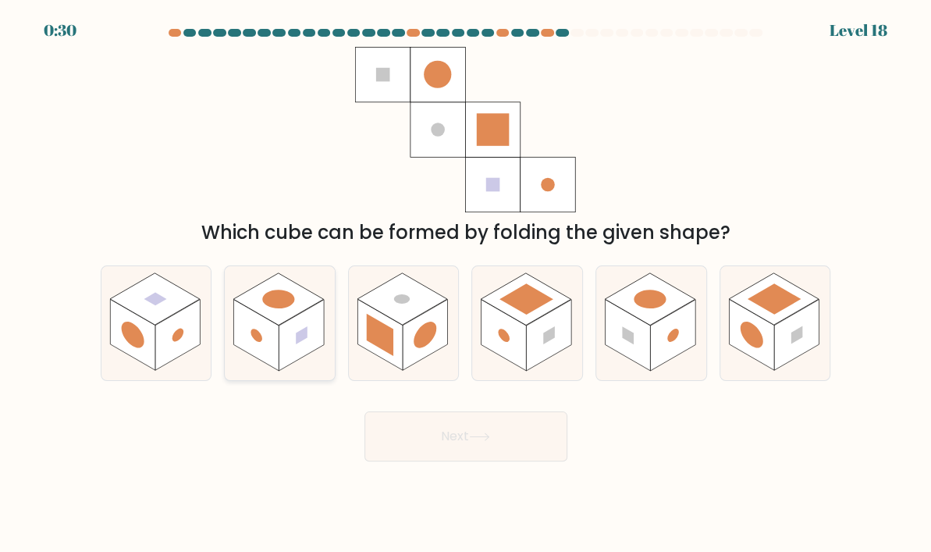
click at [272, 363] on rect at bounding box center [256, 335] width 45 height 71
click at [466, 284] on input "b." at bounding box center [466, 280] width 1 height 8
radio input "true"
click at [478, 445] on button "Next" at bounding box center [466, 436] width 203 height 50
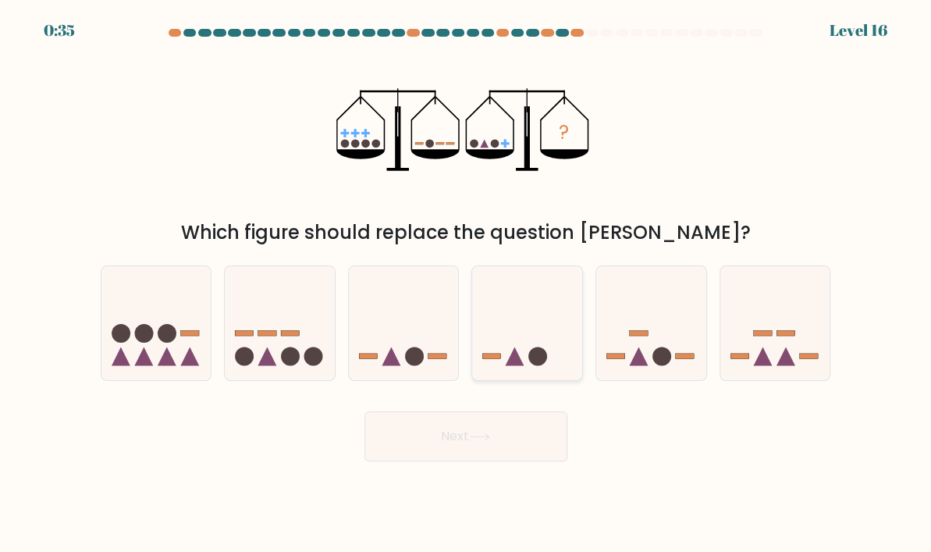
click at [496, 323] on icon at bounding box center [527, 323] width 110 height 91
click at [467, 284] on input "d." at bounding box center [466, 280] width 1 height 8
radio input "true"
click at [304, 329] on icon at bounding box center [280, 323] width 110 height 91
click at [466, 284] on input "b." at bounding box center [466, 280] width 1 height 8
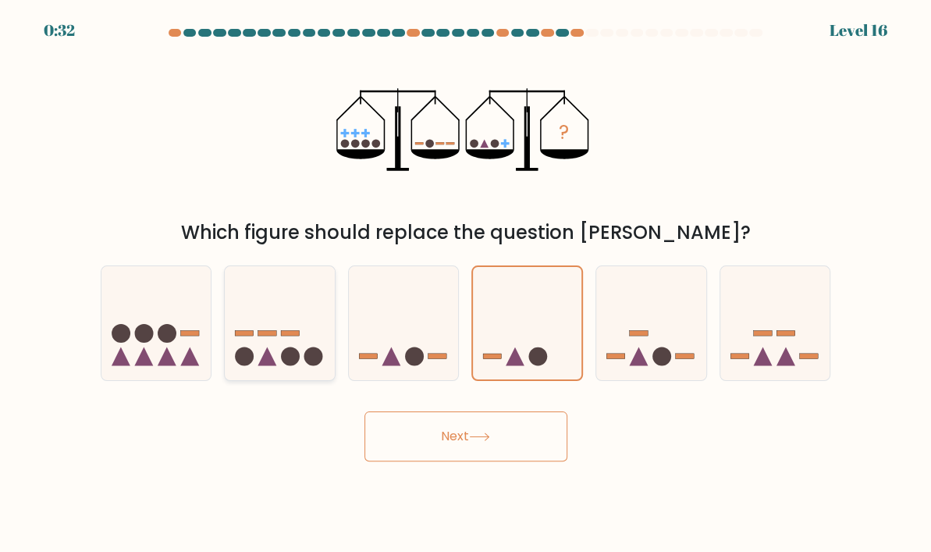
radio input "true"
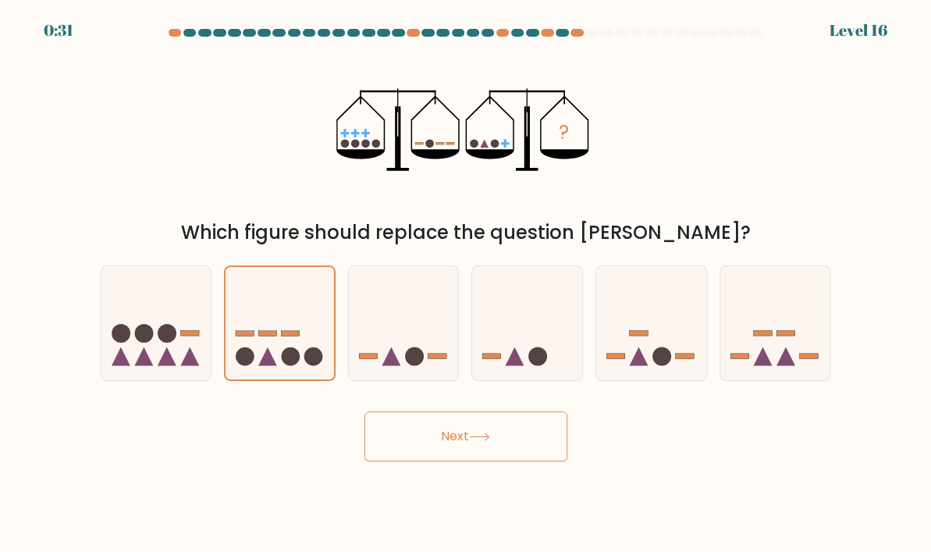
click at [496, 442] on button "Next" at bounding box center [466, 436] width 203 height 50
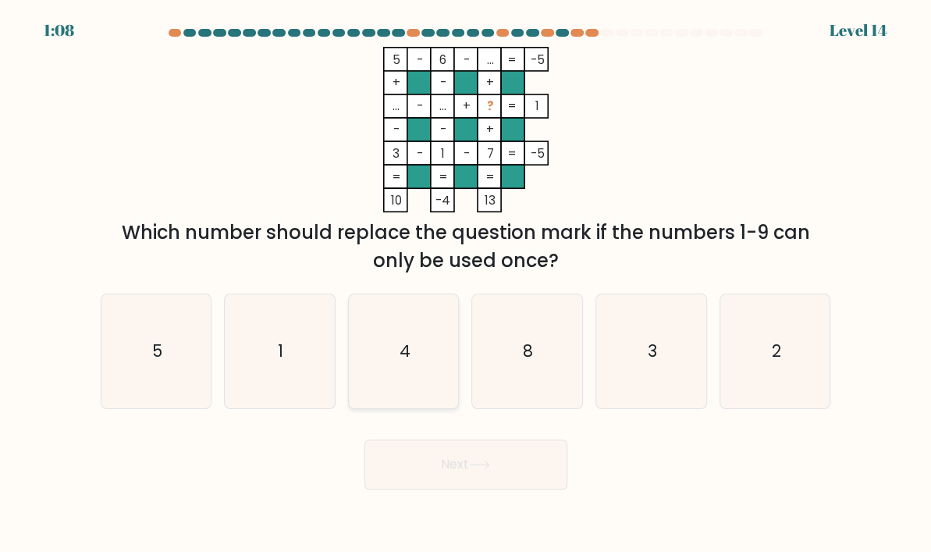
click at [435, 360] on icon "4" at bounding box center [404, 352] width 110 height 110
click at [466, 284] on input "c. 4" at bounding box center [466, 280] width 1 height 8
radio input "true"
click at [490, 463] on icon at bounding box center [479, 465] width 21 height 9
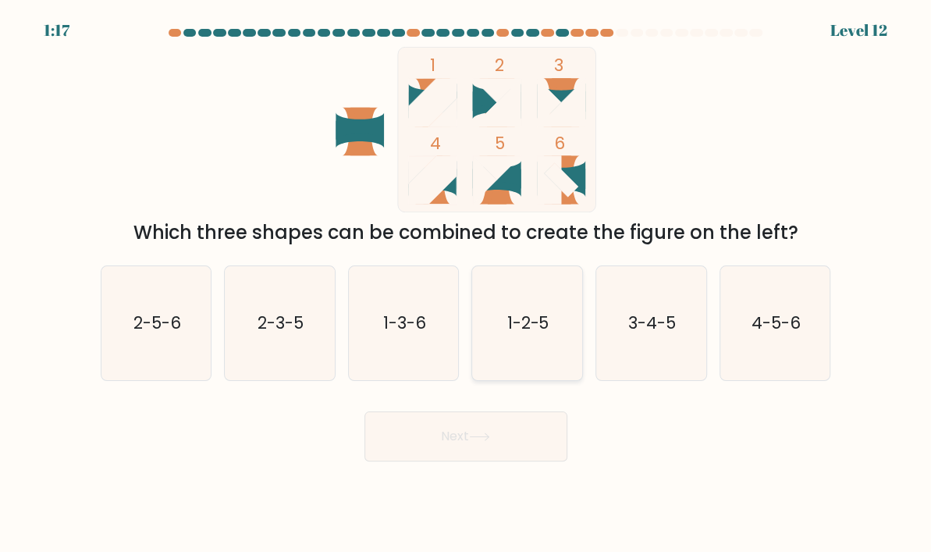
click at [535, 337] on icon "1-2-5" at bounding box center [527, 324] width 110 height 110
click at [467, 284] on input "d. 1-2-5" at bounding box center [466, 280] width 1 height 8
radio input "true"
click at [505, 446] on button "Next" at bounding box center [466, 436] width 203 height 50
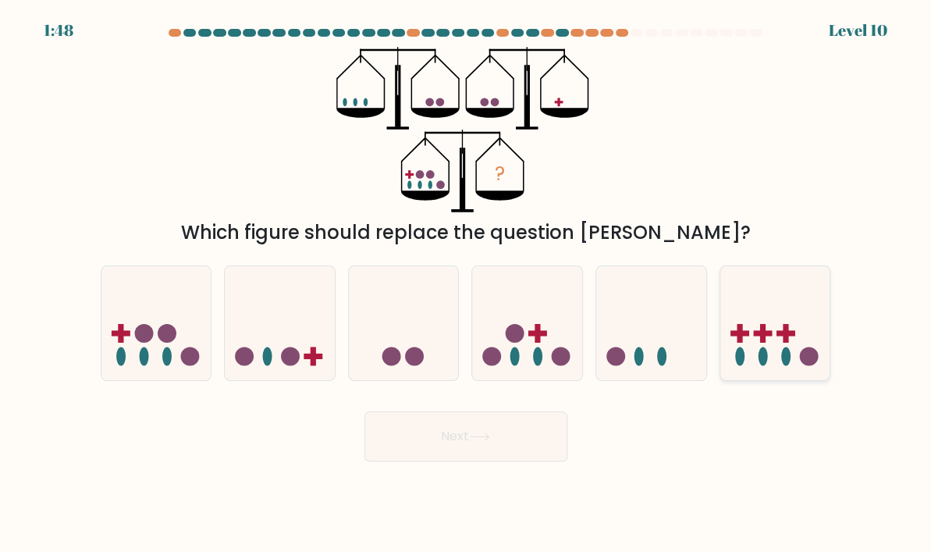
click at [787, 293] on icon at bounding box center [775, 323] width 110 height 91
click at [467, 284] on input "f." at bounding box center [466, 280] width 1 height 8
radio input "true"
click at [445, 453] on button "Next" at bounding box center [466, 436] width 203 height 50
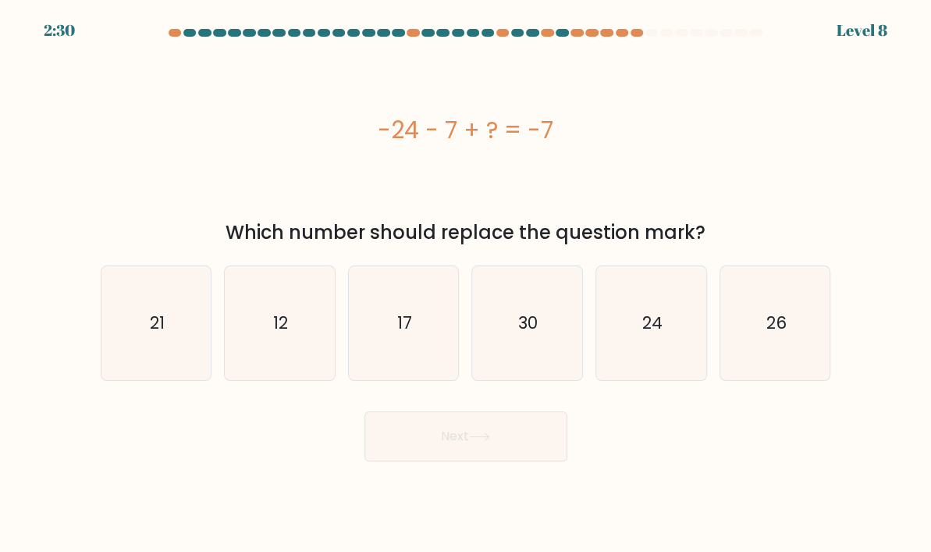
drag, startPoint x: 352, startPoint y: 77, endPoint x: 578, endPoint y: 111, distance: 228.8
click at [578, 111] on div "-24 - 7 + ? = -7" at bounding box center [466, 129] width 731 height 165
copy div "-24 - 7 + ? = -7"
click at [643, 327] on text "24" at bounding box center [652, 322] width 20 height 23
click at [467, 284] on input "e. 24" at bounding box center [466, 280] width 1 height 8
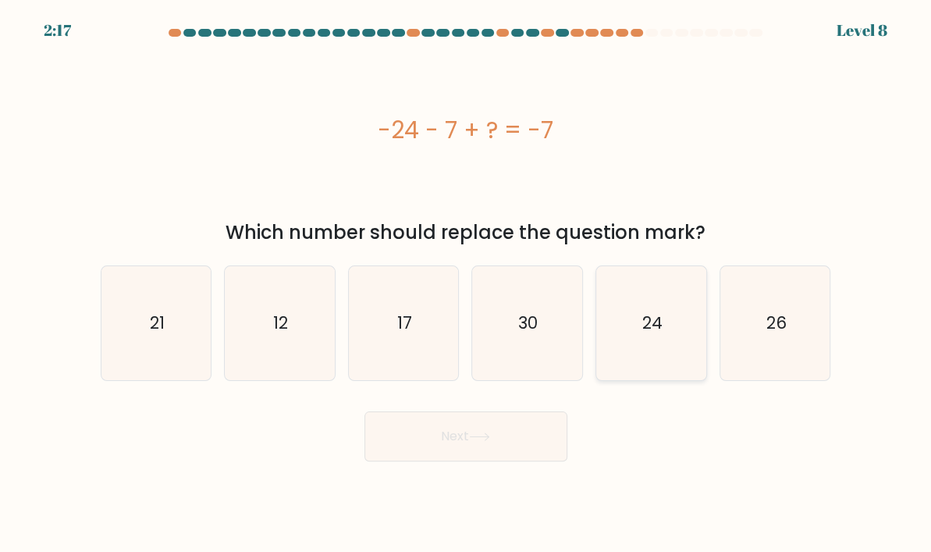
radio input "true"
click at [426, 446] on button "Next" at bounding box center [466, 436] width 203 height 50
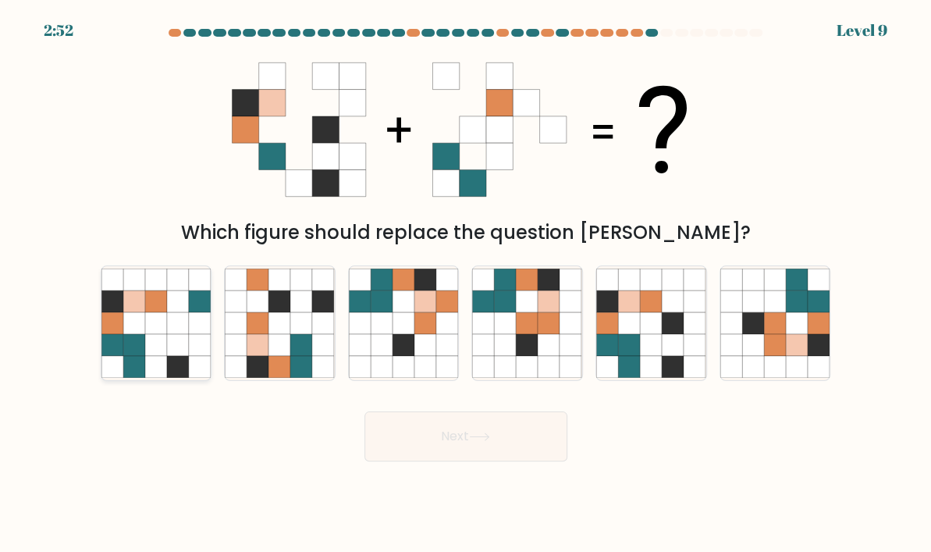
click at [101, 354] on icon at bounding box center [112, 345] width 22 height 22
click at [466, 284] on input "a." at bounding box center [466, 280] width 1 height 8
radio input "true"
click at [674, 341] on icon at bounding box center [673, 345] width 22 height 22
click at [467, 284] on input "e." at bounding box center [466, 280] width 1 height 8
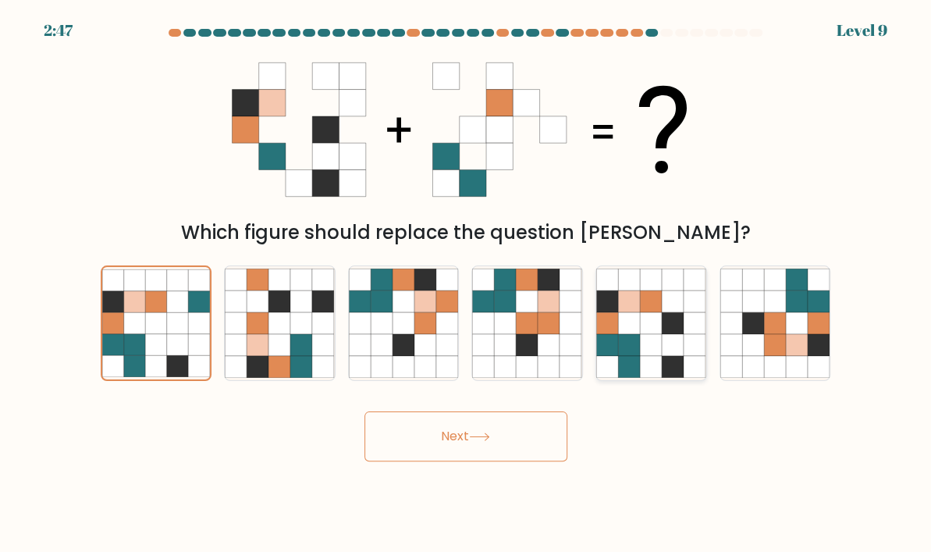
radio input "true"
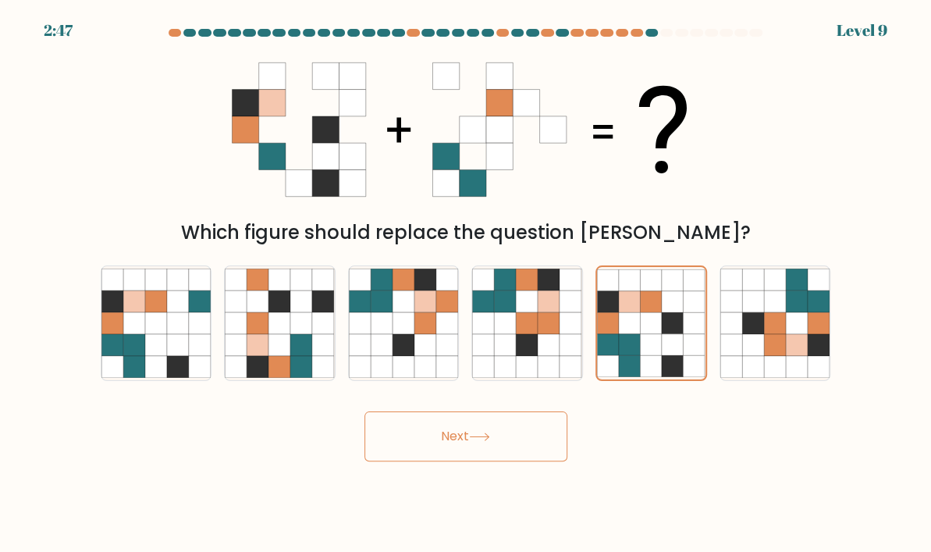
click at [437, 417] on button "Next" at bounding box center [466, 436] width 203 height 50
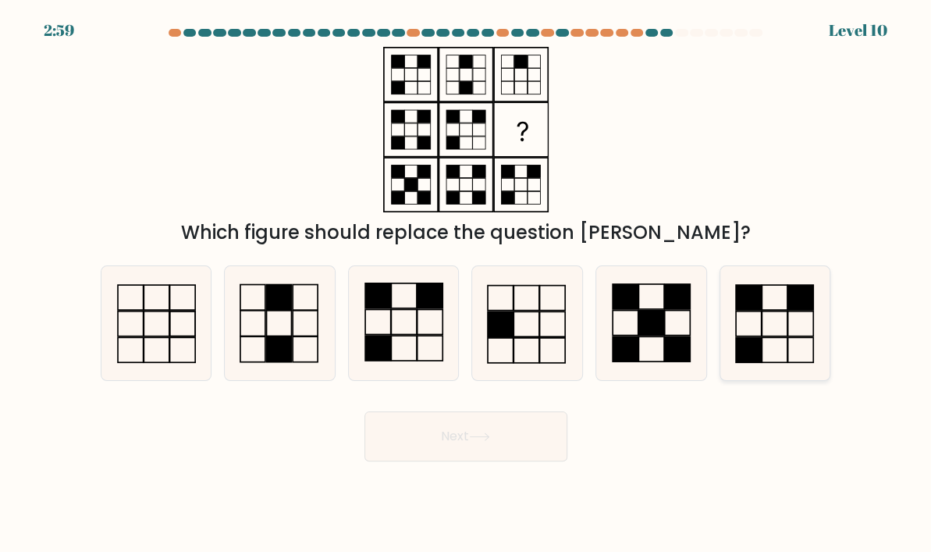
click at [789, 353] on icon at bounding box center [775, 324] width 110 height 110
click at [467, 284] on input "f." at bounding box center [466, 280] width 1 height 8
radio input "true"
click at [276, 337] on rect at bounding box center [279, 349] width 25 height 26
click at [466, 284] on input "b." at bounding box center [466, 280] width 1 height 8
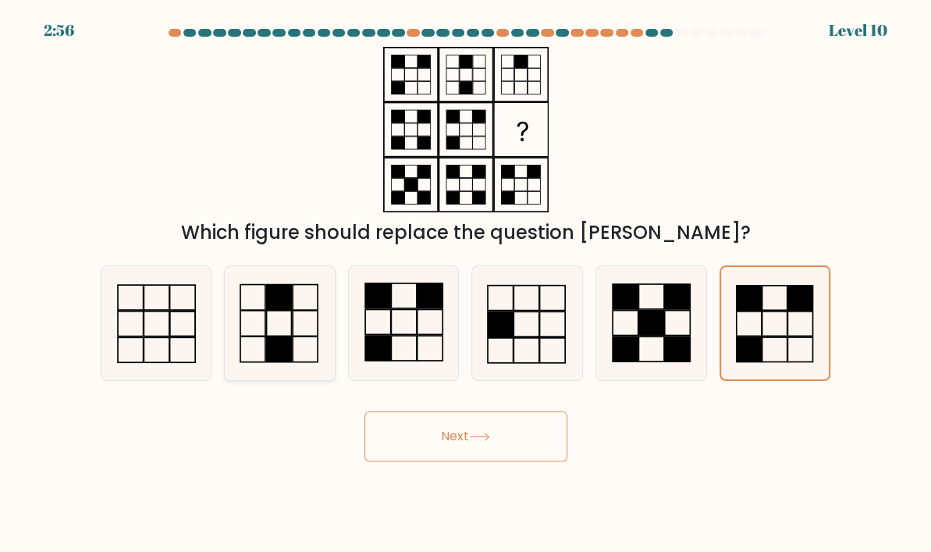
radio input "true"
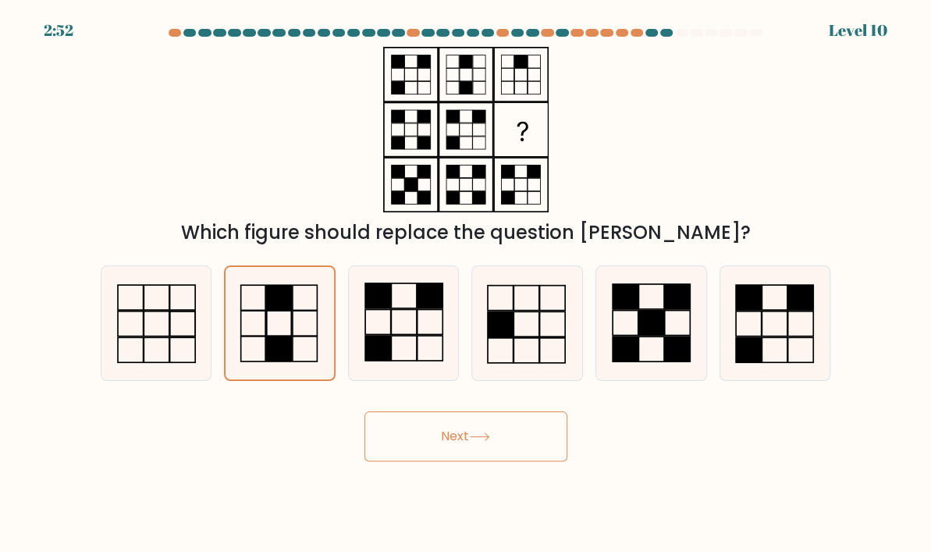
click at [458, 423] on button "Next" at bounding box center [466, 436] width 203 height 50
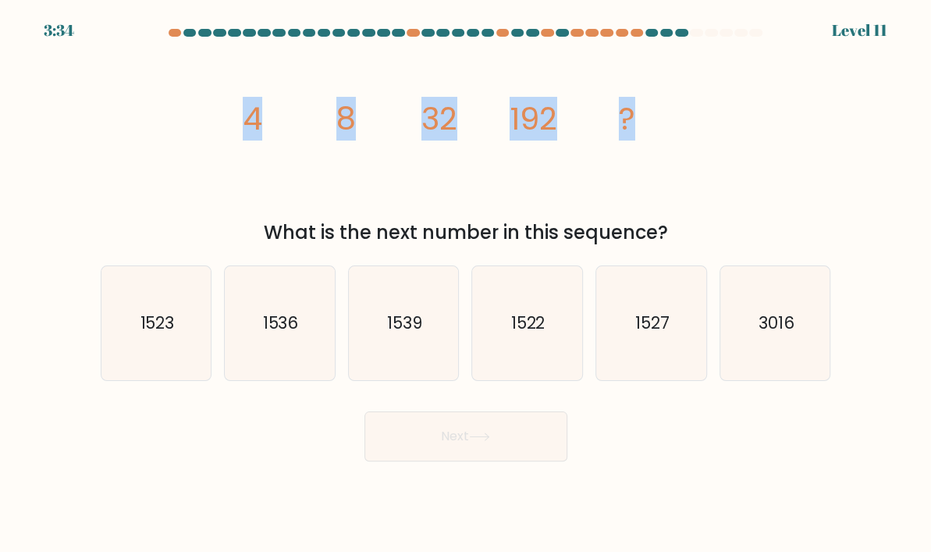
drag, startPoint x: 224, startPoint y: 92, endPoint x: 628, endPoint y: 124, distance: 405.6
click at [628, 124] on div "image/svg+xml 4 8 32 192 ? What is the next number in this sequence?" at bounding box center [465, 147] width 749 height 200
copy g "4 8 32 192 ?"
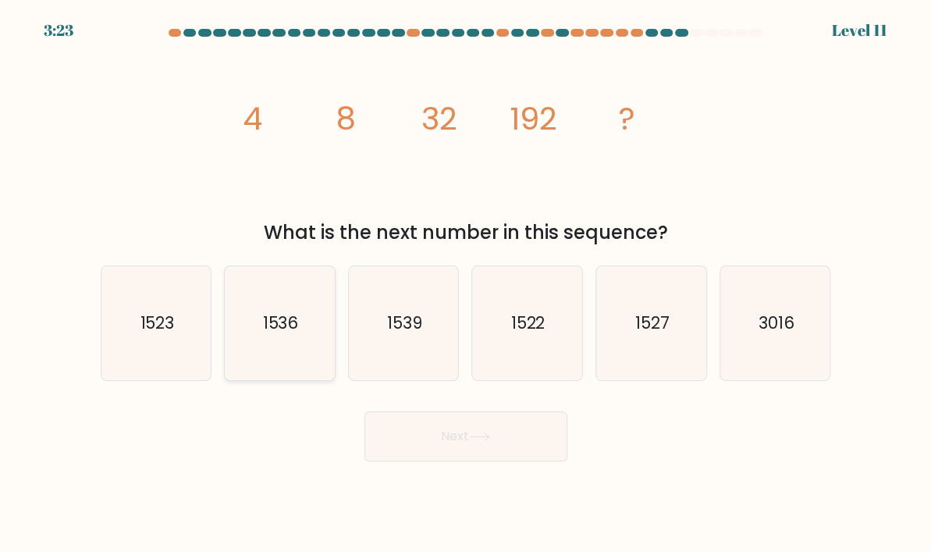
click at [310, 332] on icon "1536" at bounding box center [280, 324] width 110 height 110
click at [466, 284] on input "b. 1536" at bounding box center [466, 280] width 1 height 8
radio input "true"
click at [443, 442] on button "Next" at bounding box center [466, 436] width 203 height 50
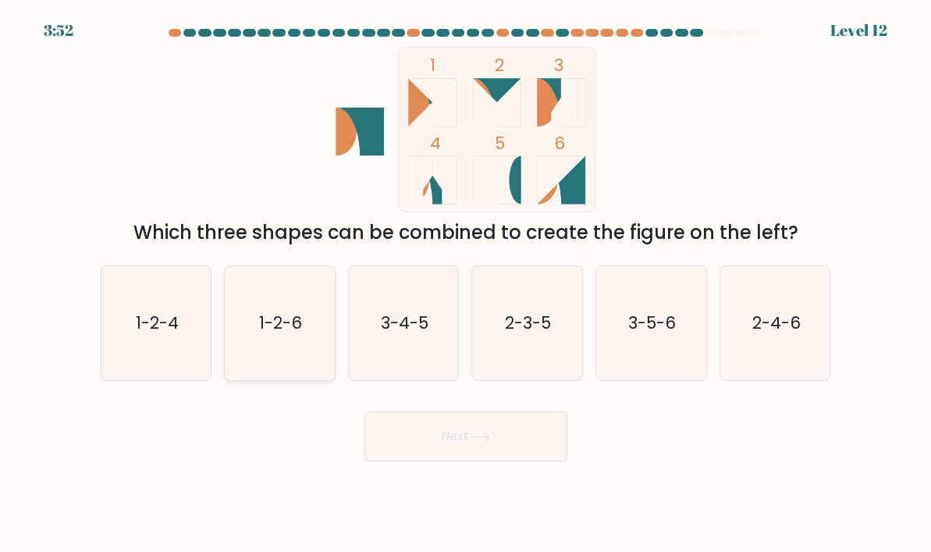
click at [261, 325] on text "1-2-6" at bounding box center [280, 322] width 43 height 23
click at [422, 433] on button "Next" at bounding box center [466, 436] width 203 height 50
click at [283, 364] on icon "1-2-6" at bounding box center [280, 324] width 110 height 110
click at [466, 284] on input "b. 1-2-6" at bounding box center [466, 280] width 1 height 8
radio input "true"
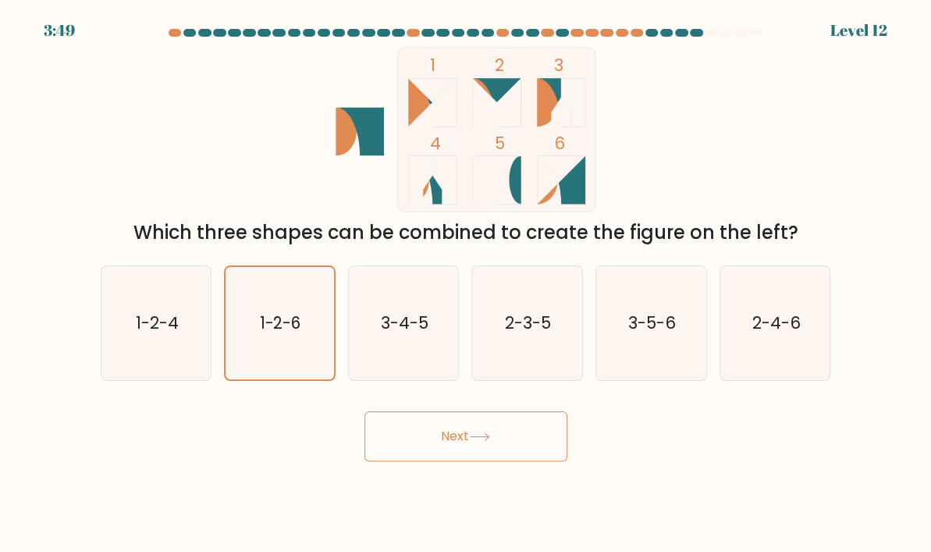
click at [454, 456] on button "Next" at bounding box center [466, 436] width 203 height 50
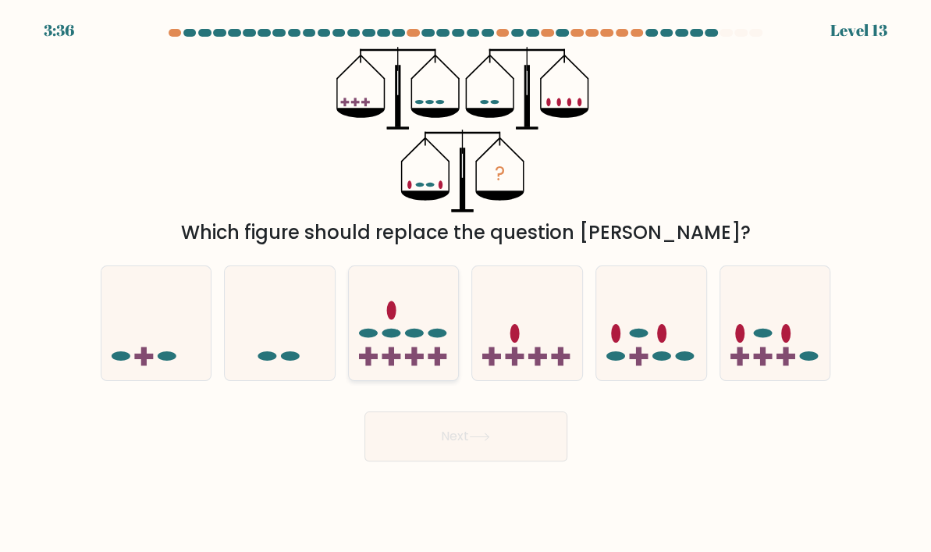
click at [423, 373] on div at bounding box center [404, 323] width 112 height 116
click at [466, 284] on input "c." at bounding box center [466, 280] width 1 height 8
radio input "true"
click at [446, 430] on button "Next" at bounding box center [466, 436] width 203 height 50
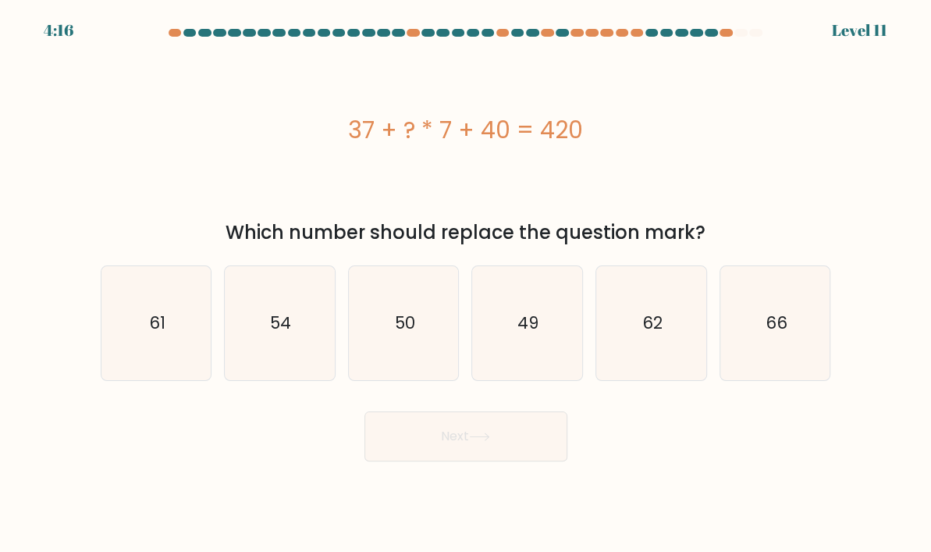
drag, startPoint x: 326, startPoint y: 111, endPoint x: 666, endPoint y: 105, distance: 339.6
click at [666, 105] on div "37 + ? * 7 + 40 = 420" at bounding box center [466, 129] width 731 height 165
copy div "37 + ? * 7 + 40 = 420"
click at [549, 328] on icon "49" at bounding box center [527, 324] width 110 height 110
click at [467, 284] on input "d. 49" at bounding box center [466, 280] width 1 height 8
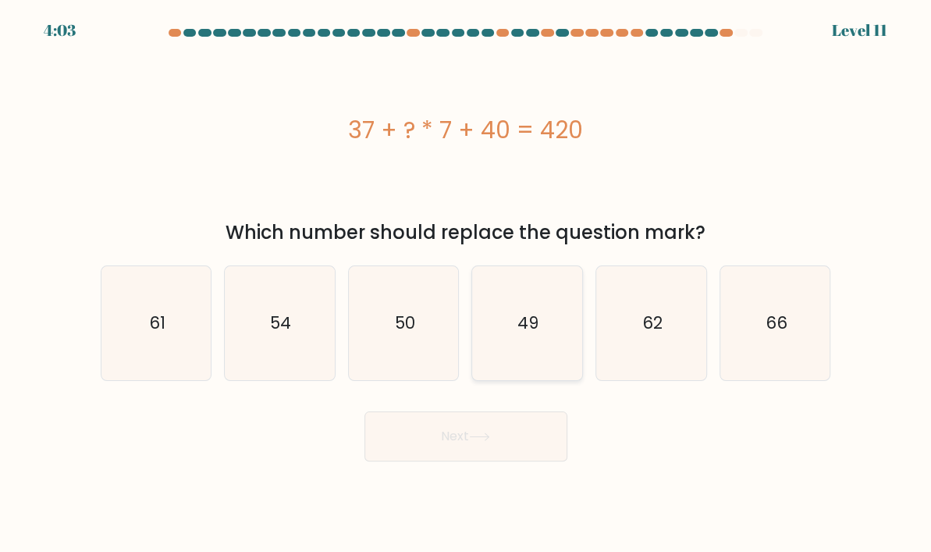
radio input "true"
click at [527, 448] on button "Next" at bounding box center [466, 436] width 203 height 50
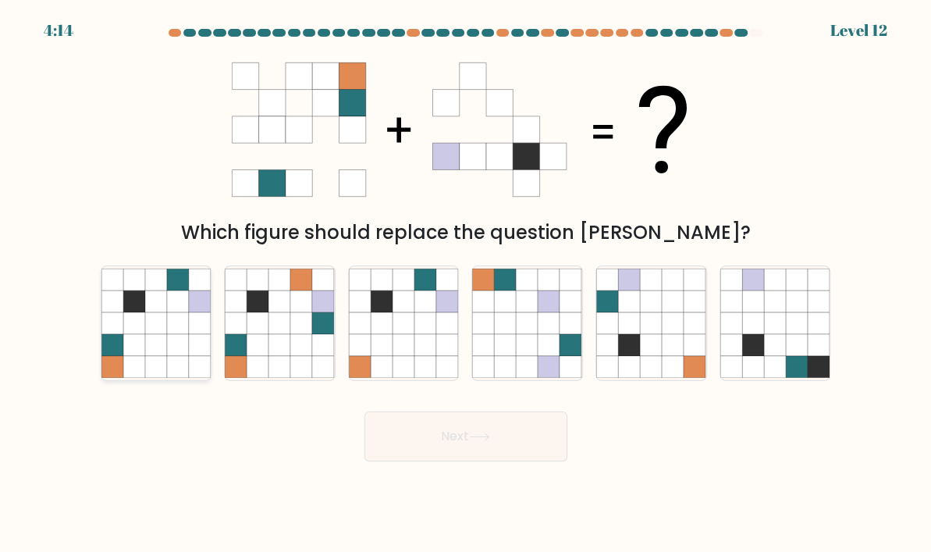
click at [122, 331] on icon at bounding box center [112, 323] width 22 height 22
click at [466, 284] on input "a." at bounding box center [466, 280] width 1 height 8
radio input "true"
click at [499, 429] on button "Next" at bounding box center [466, 436] width 203 height 50
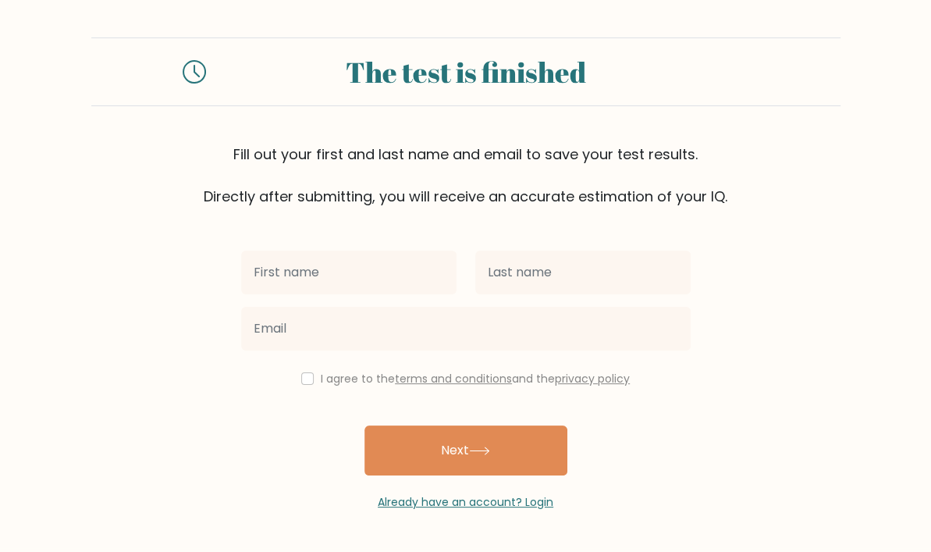
click at [344, 269] on input "text" at bounding box center [348, 273] width 215 height 44
type input "Luanne Luinly"
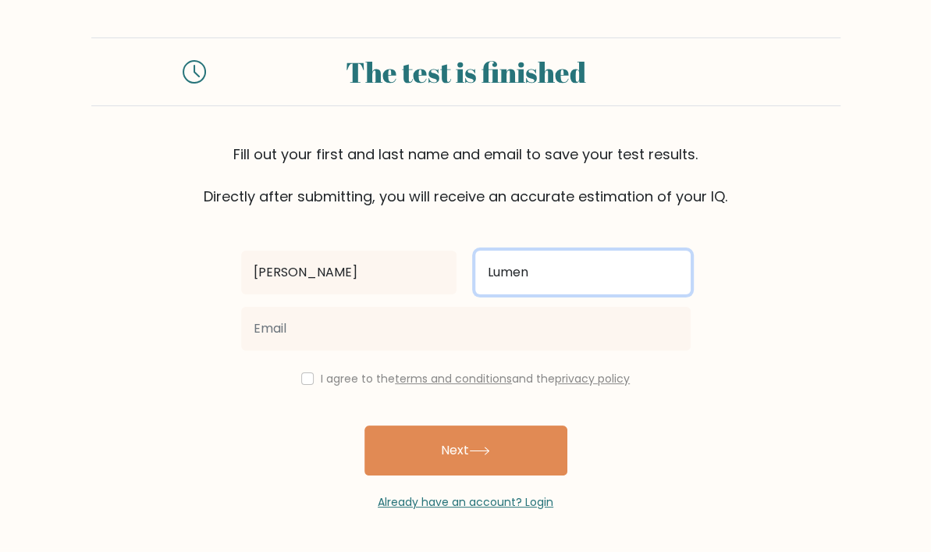
type input "Lumen"
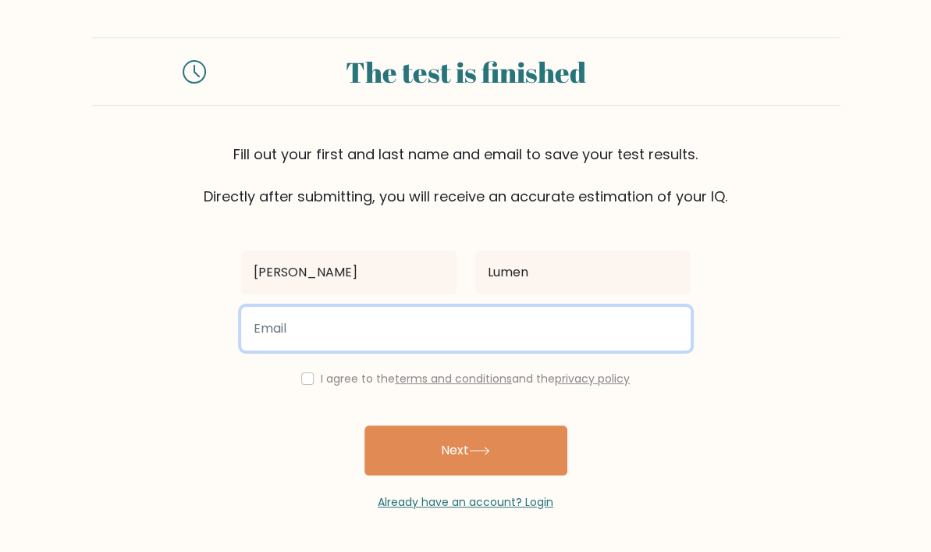
click at [308, 325] on input "email" at bounding box center [466, 329] width 450 height 44
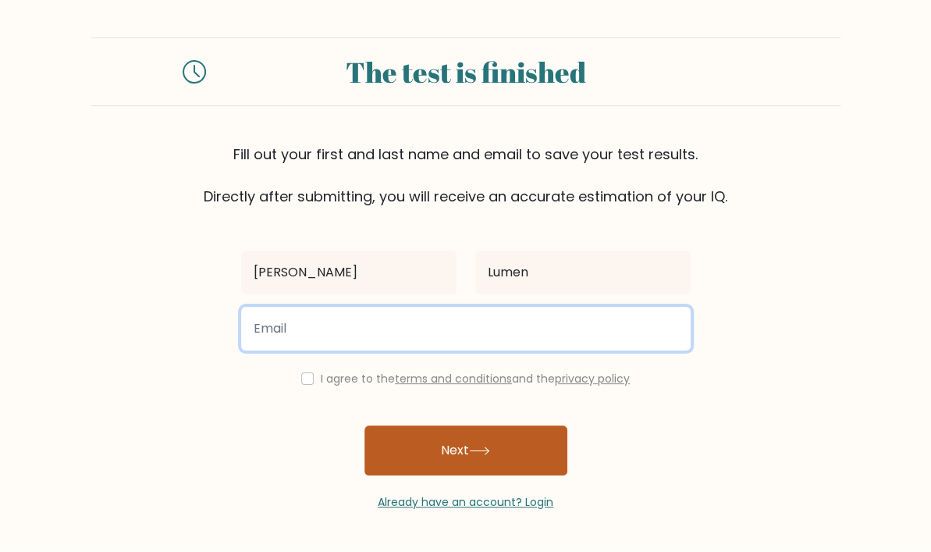
type input "[EMAIL_ADDRESS][DOMAIN_NAME]"
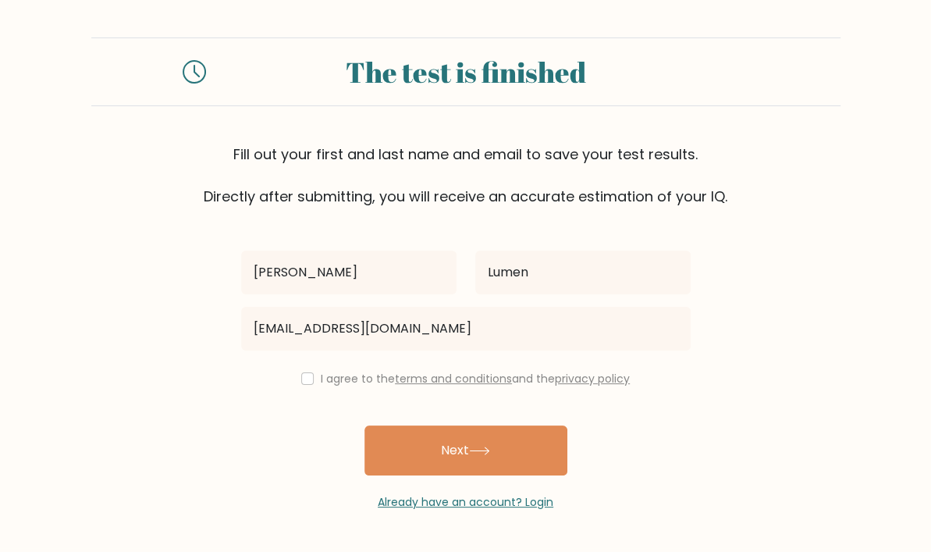
click at [286, 369] on div "I agree to the terms and conditions and the privacy policy" at bounding box center [466, 378] width 468 height 19
click at [301, 373] on input "checkbox" at bounding box center [307, 378] width 12 height 12
checkbox input "true"
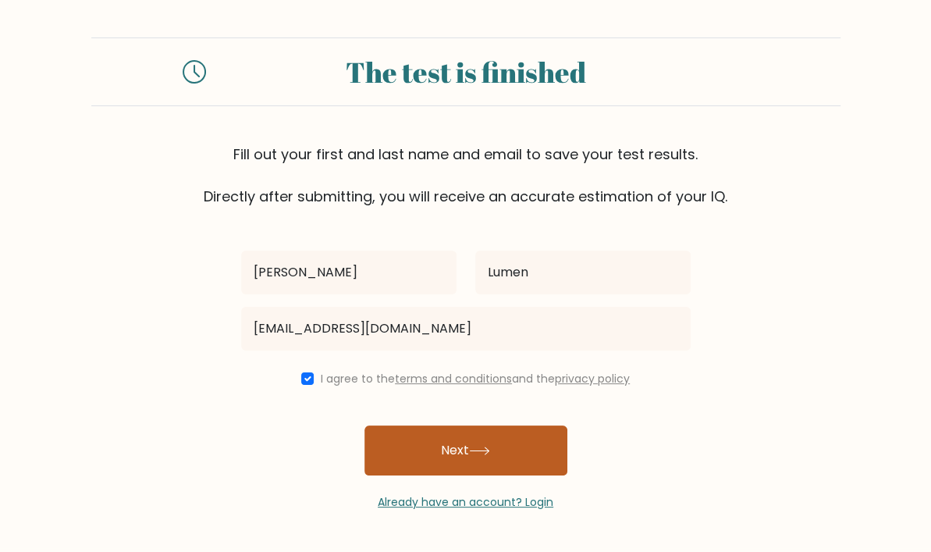
click at [476, 456] on button "Next" at bounding box center [466, 450] width 203 height 50
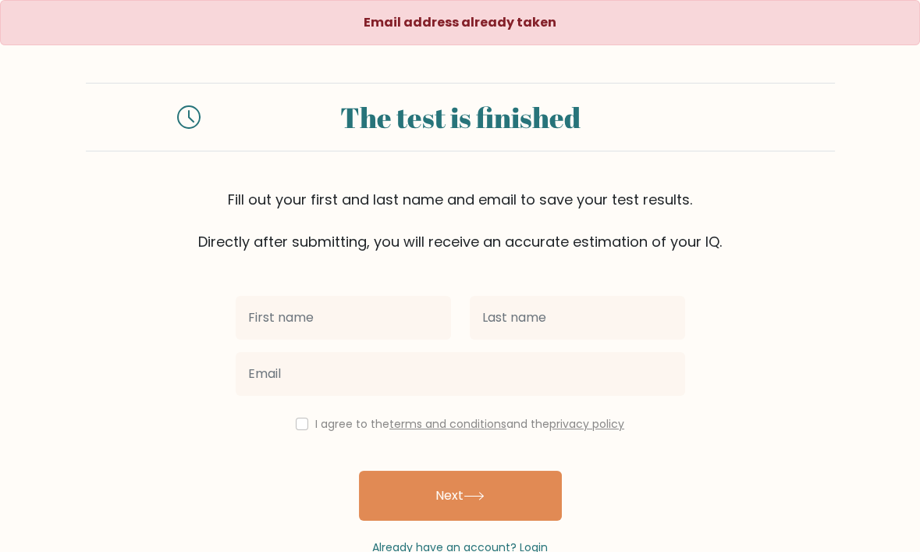
drag, startPoint x: 227, startPoint y: 196, endPoint x: 743, endPoint y: 180, distance: 516.2
click at [743, 180] on div "The test is finished Fill out your first and last name and email to save your t…" at bounding box center [460, 167] width 749 height 169
drag, startPoint x: 163, startPoint y: 233, endPoint x: 539, endPoint y: 239, distance: 375.5
click at [539, 239] on div "Fill out your first and last name and email to save your test results. Directly…" at bounding box center [460, 220] width 749 height 63
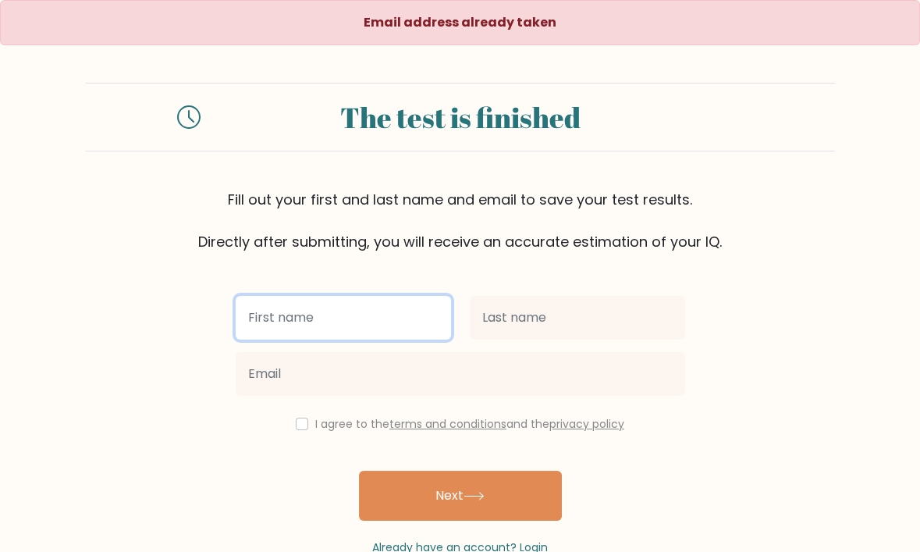
click at [344, 327] on input "text" at bounding box center [343, 318] width 215 height 44
type input "[PERSON_NAME]"
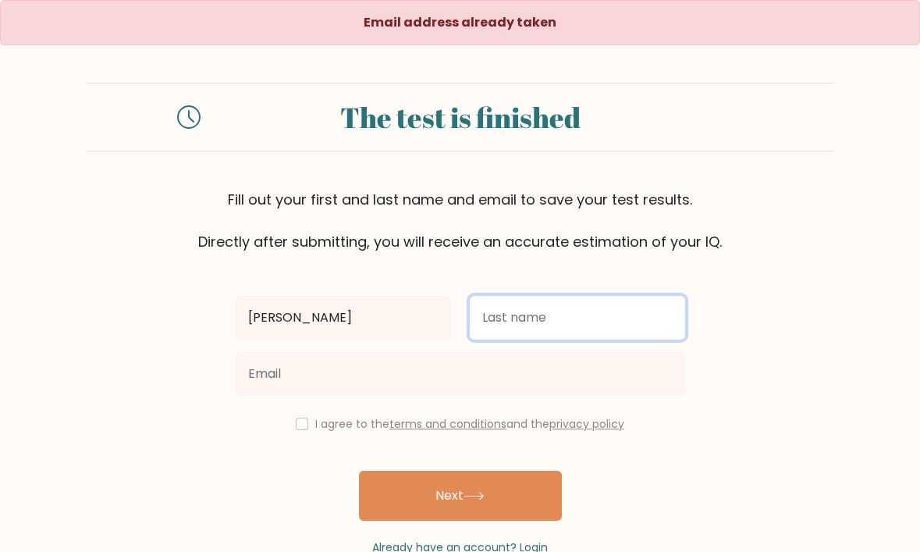
click at [564, 306] on input "text" at bounding box center [577, 318] width 215 height 44
type input "Lumen"
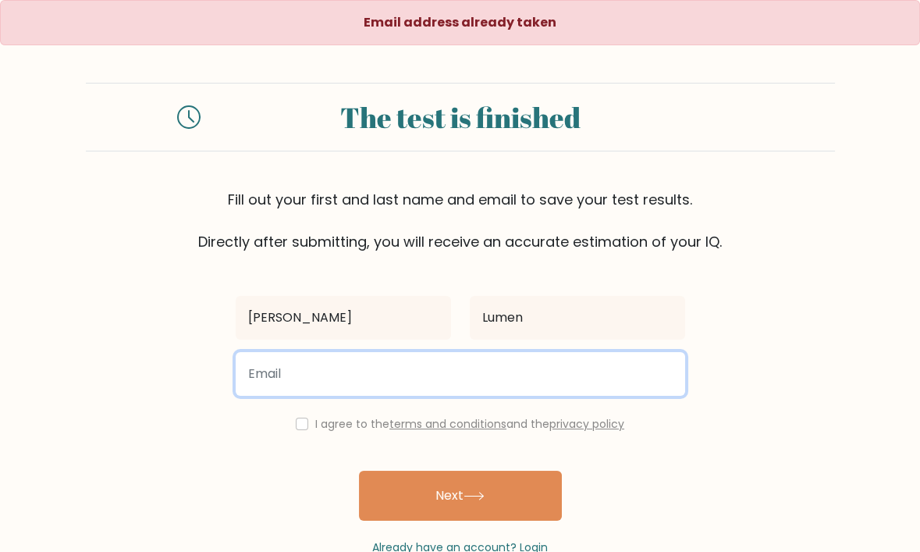
click at [516, 389] on input "email" at bounding box center [461, 374] width 450 height 44
type input "[EMAIL_ADDRESS][DOMAIN_NAME]"
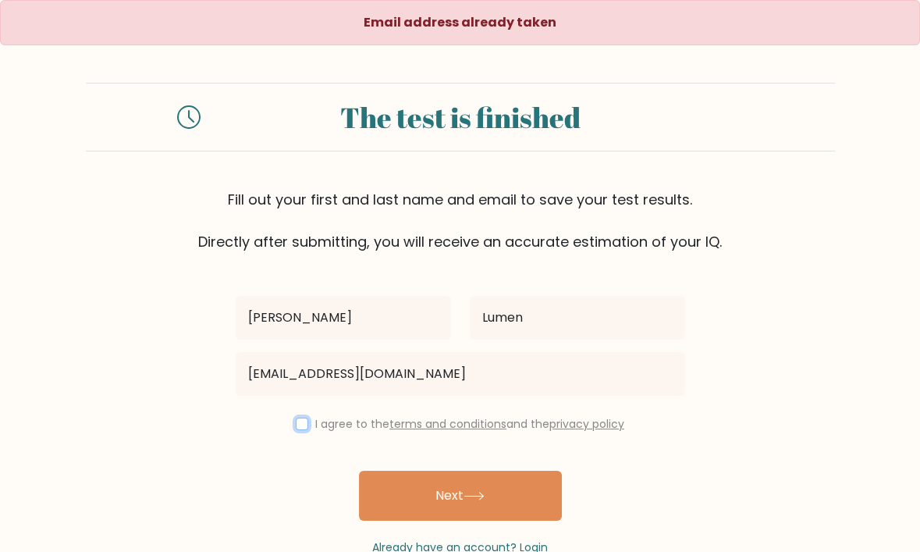
click at [300, 425] on input "checkbox" at bounding box center [302, 424] width 12 height 12
checkbox input "true"
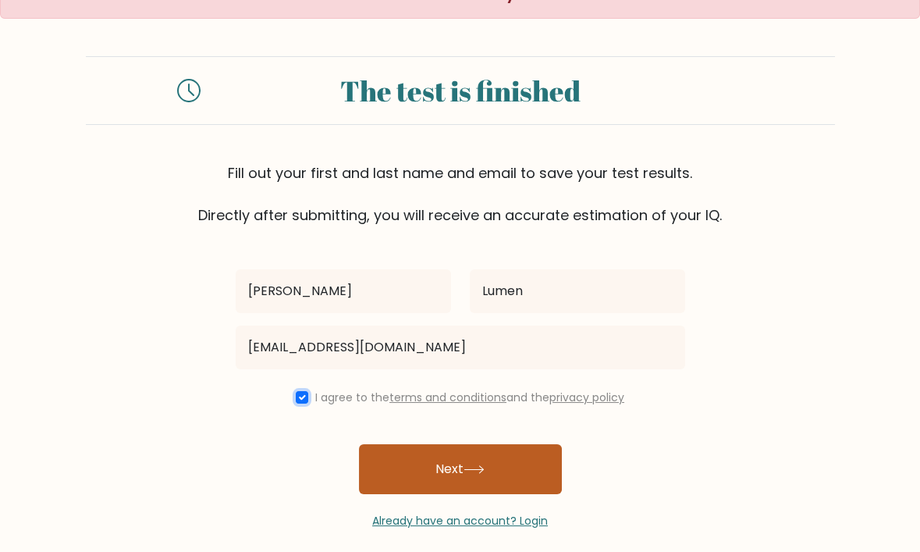
scroll to position [40, 0]
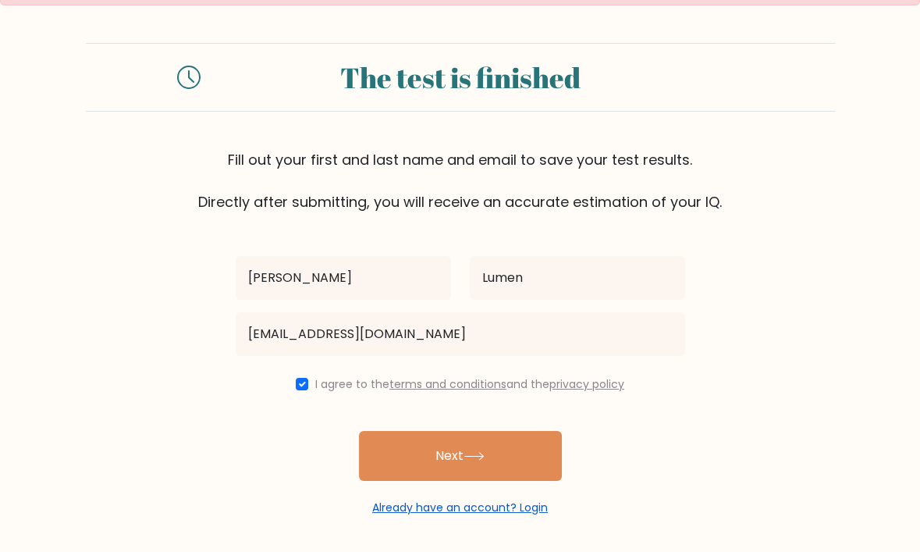
click at [456, 506] on link "Already have an account? Login" at bounding box center [460, 508] width 176 height 16
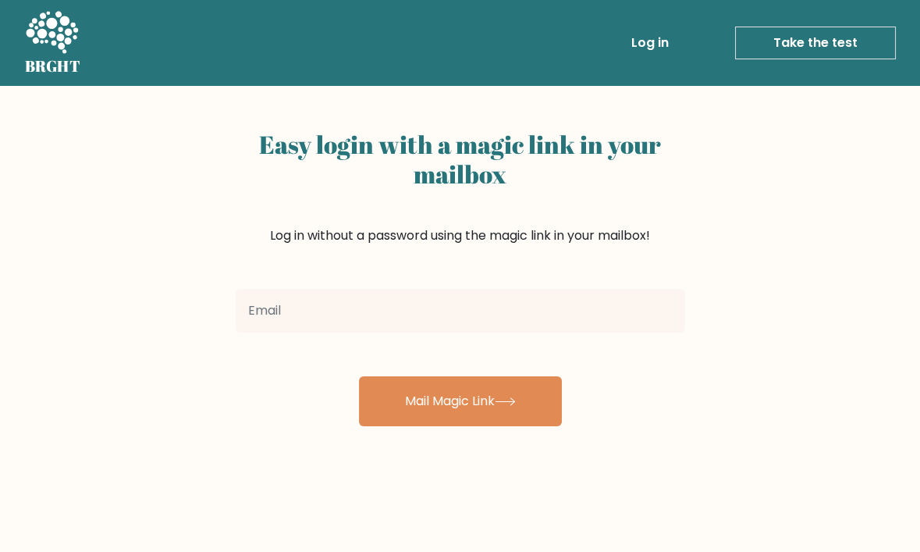
click at [321, 299] on input "email" at bounding box center [461, 311] width 450 height 44
type input "lumenluanne@gmail.com"
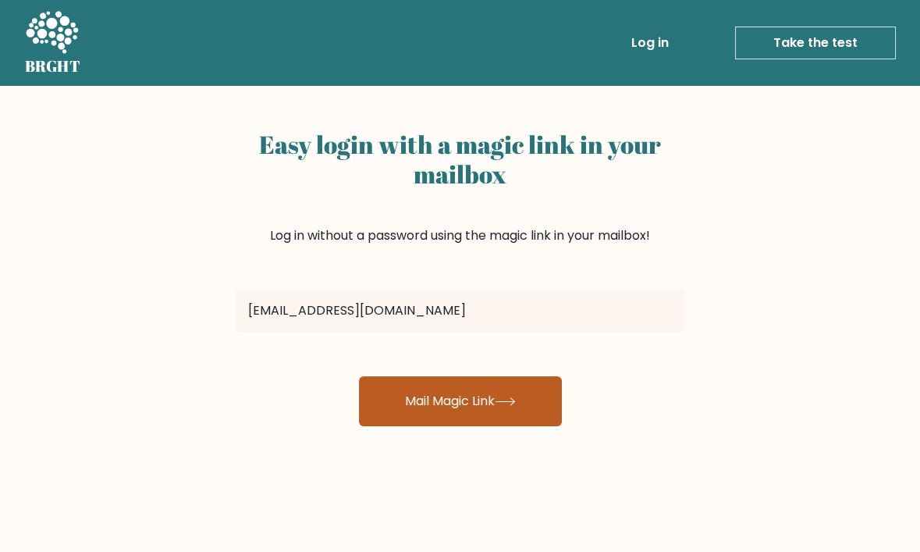
click at [432, 411] on button "Mail Magic Link" at bounding box center [460, 401] width 203 height 50
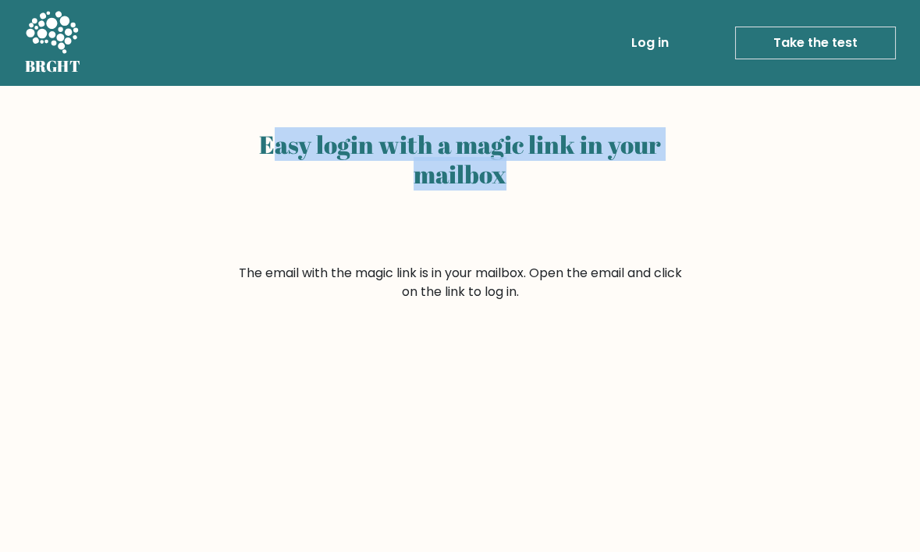
drag, startPoint x: 279, startPoint y: 145, endPoint x: 628, endPoint y: 162, distance: 349.3
click at [628, 162] on h2 "Easy login with a magic link in your mailbox" at bounding box center [461, 159] width 450 height 59
click at [514, 283] on form "The email with the magic link is in your mailbox. Open the email and click on t…" at bounding box center [461, 282] width 450 height 37
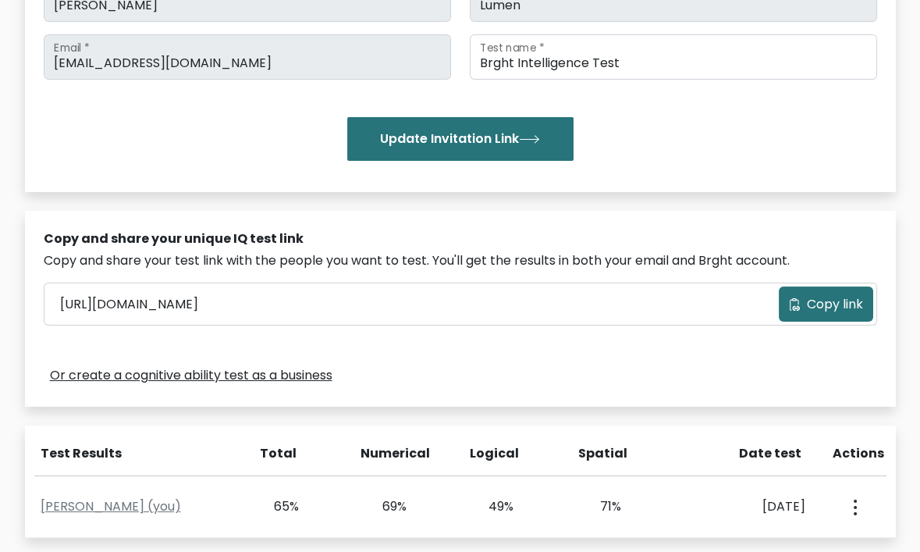
scroll to position [283, 0]
click at [824, 305] on span "Copy link" at bounding box center [835, 303] width 56 height 19
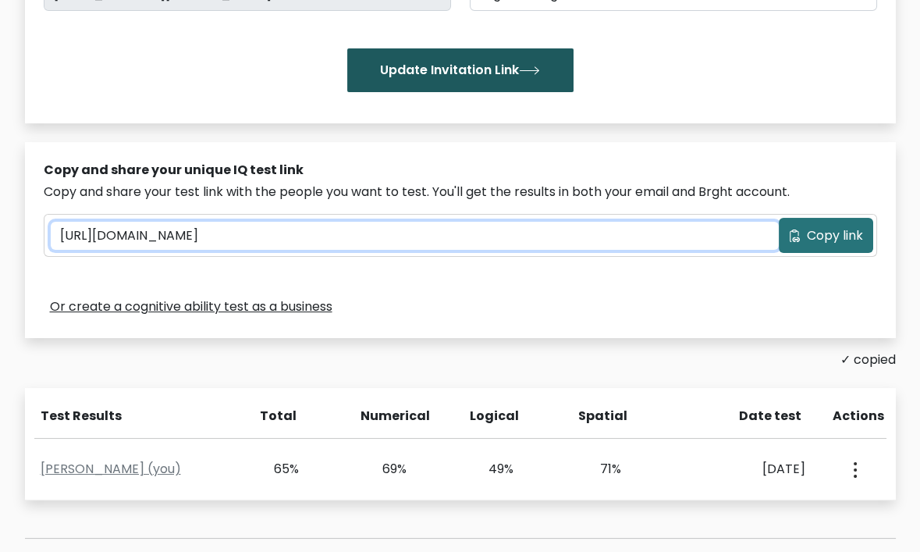
scroll to position [354, 0]
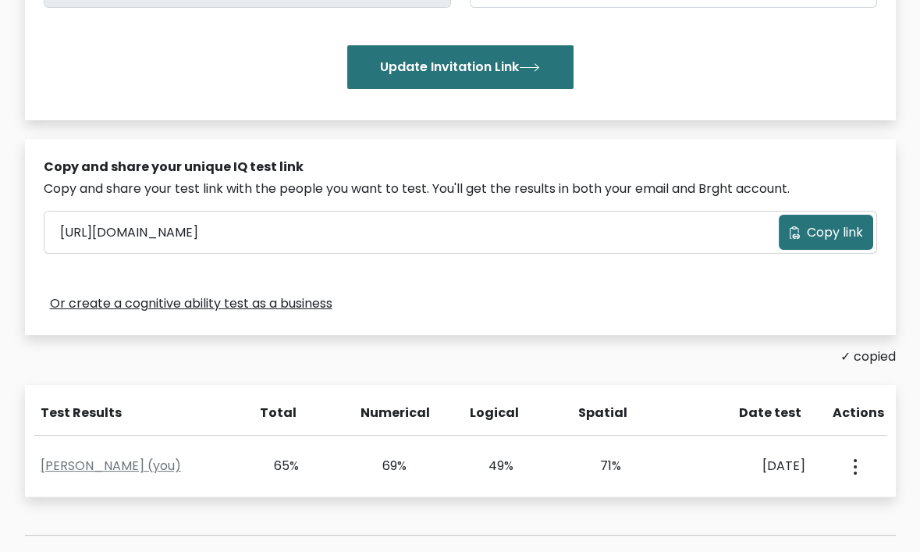
click at [594, 304] on div "Or create a cognitive ability test as a business" at bounding box center [461, 303] width 834 height 25
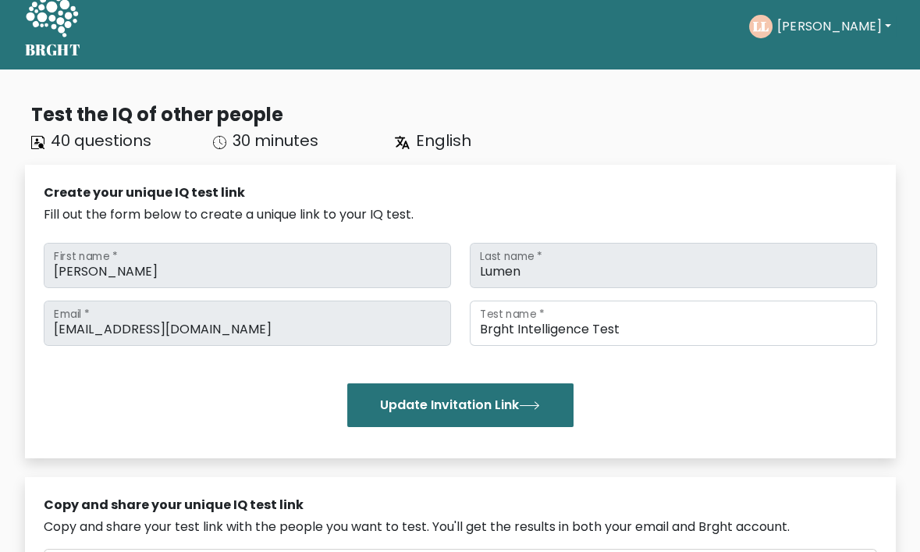
scroll to position [0, 0]
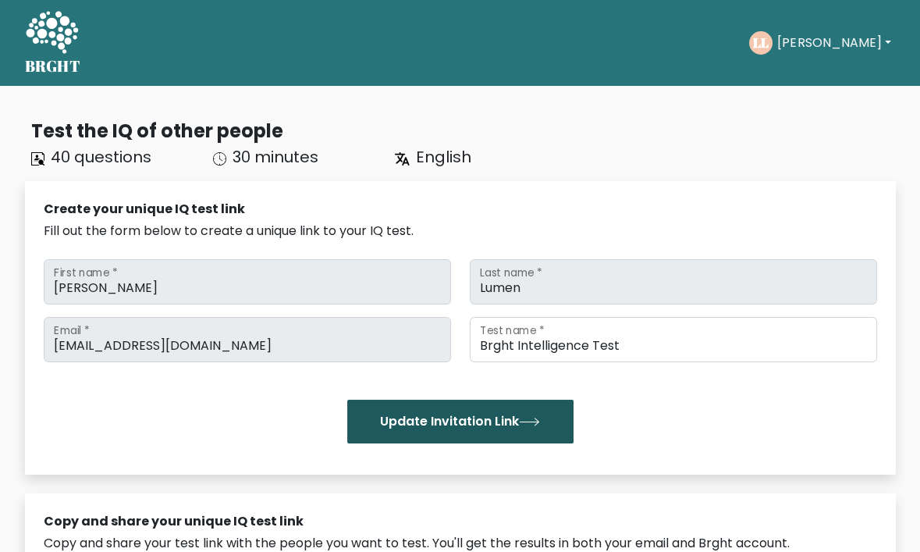
click at [525, 423] on icon "submit" at bounding box center [529, 422] width 21 height 9
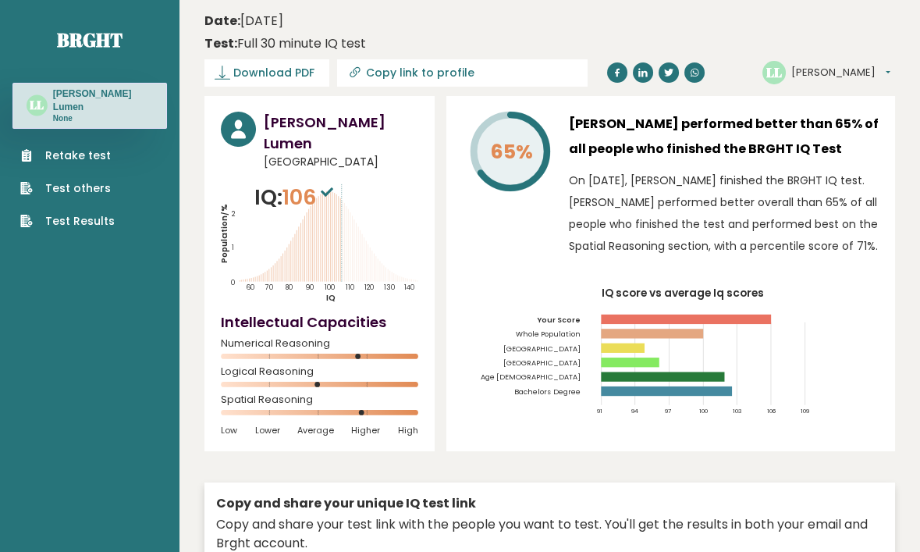
click at [78, 219] on link "Test Results" at bounding box center [67, 221] width 94 height 16
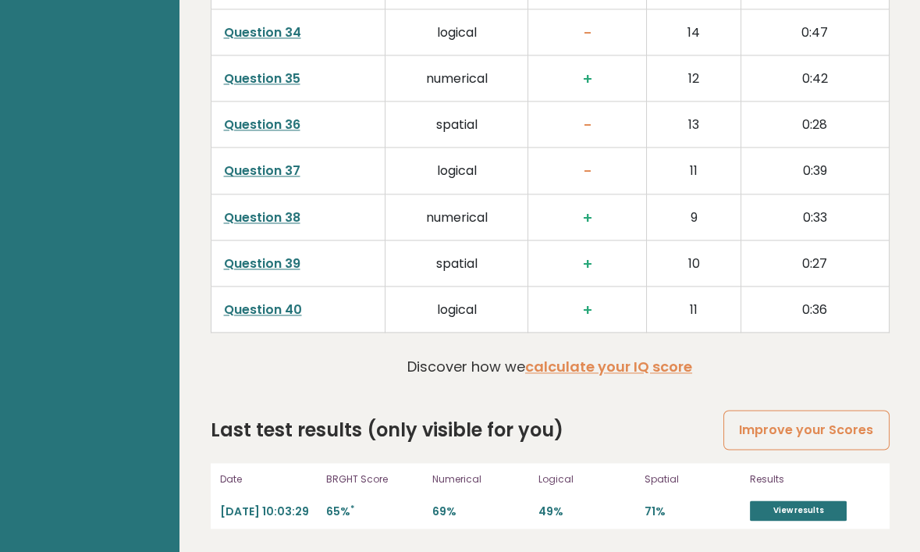
scroll to position [4028, 0]
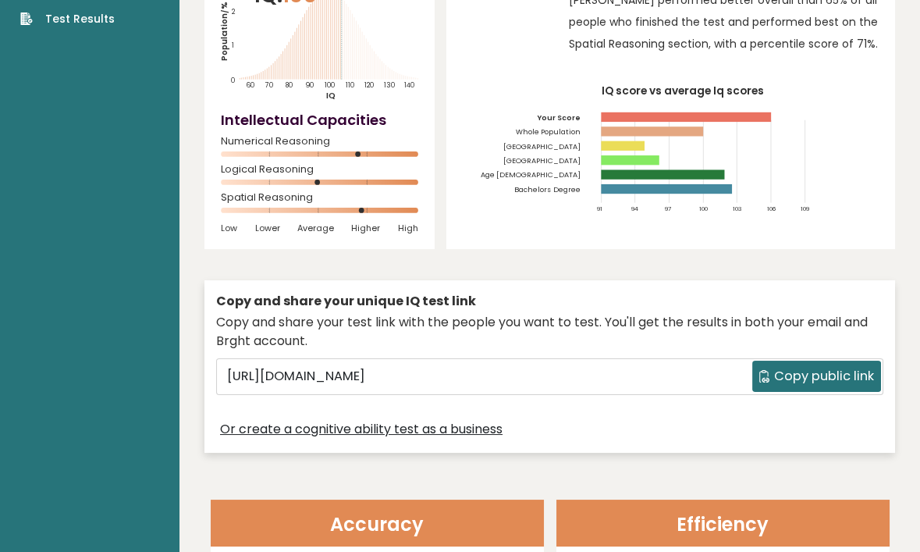
scroll to position [156, 0]
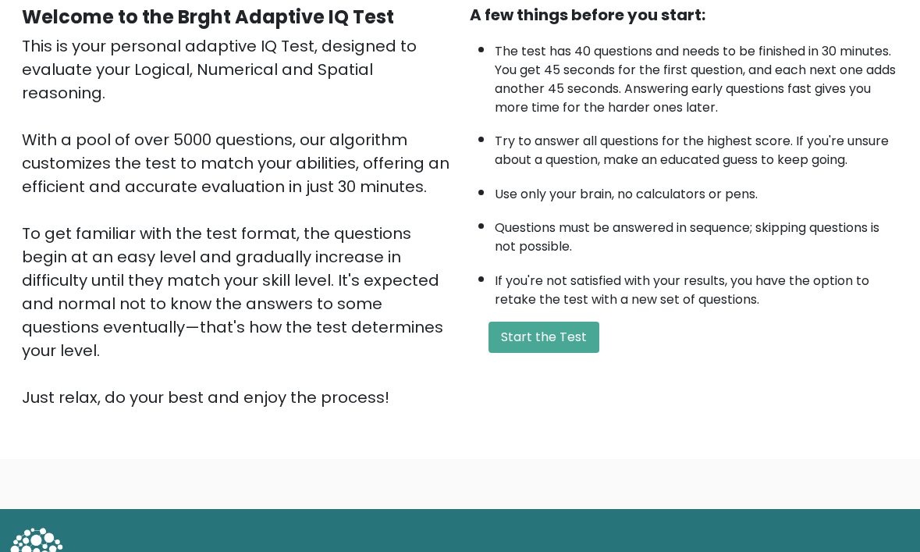
scroll to position [210, 0]
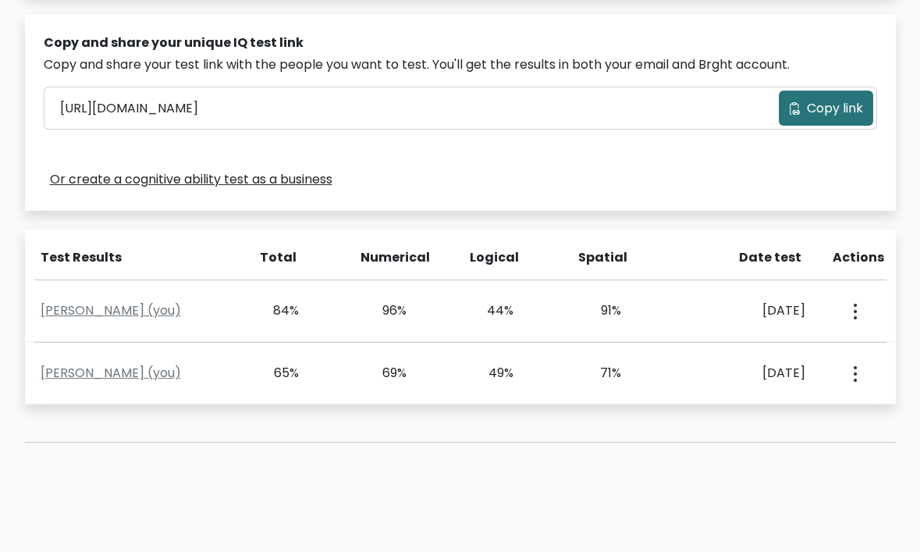
scroll to position [574, 0]
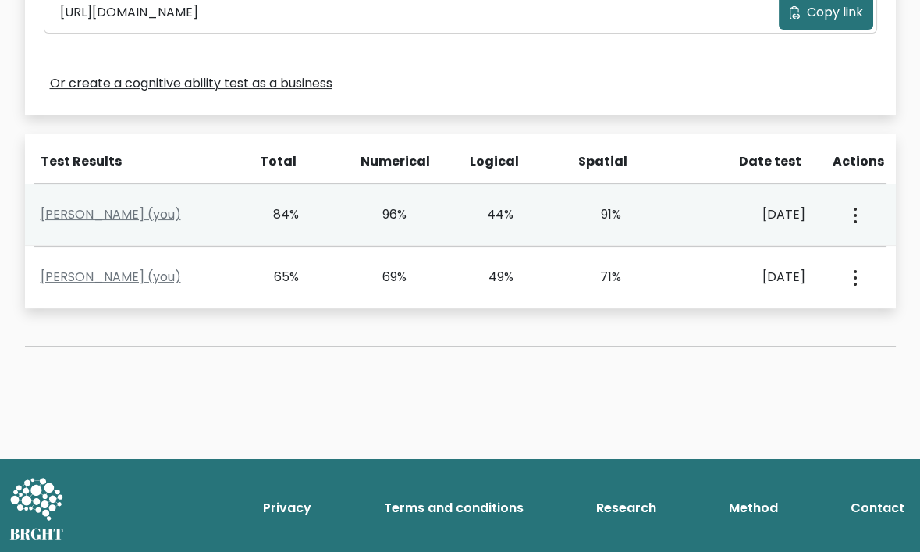
click at [855, 214] on circle "button" at bounding box center [855, 215] width 3 height 3
click at [816, 250] on link "View Profile" at bounding box center [796, 259] width 123 height 25
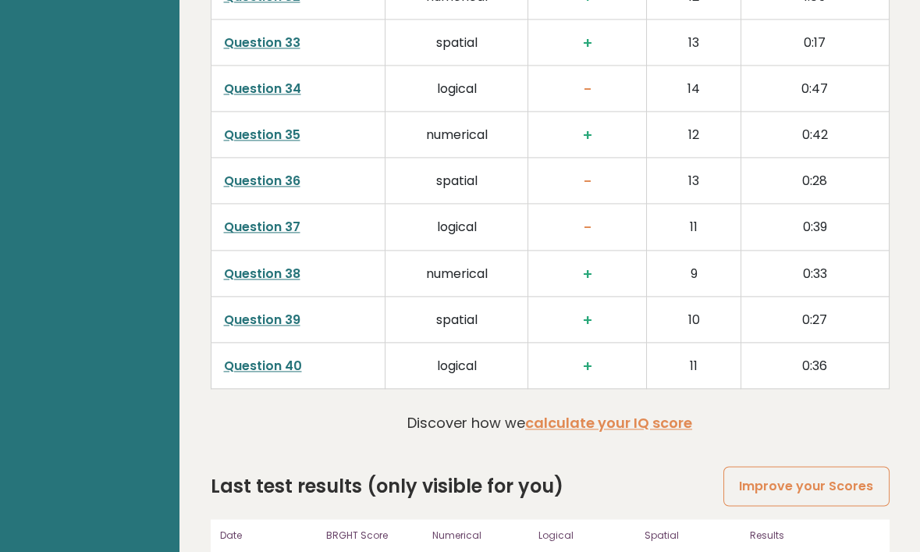
scroll to position [4110, 0]
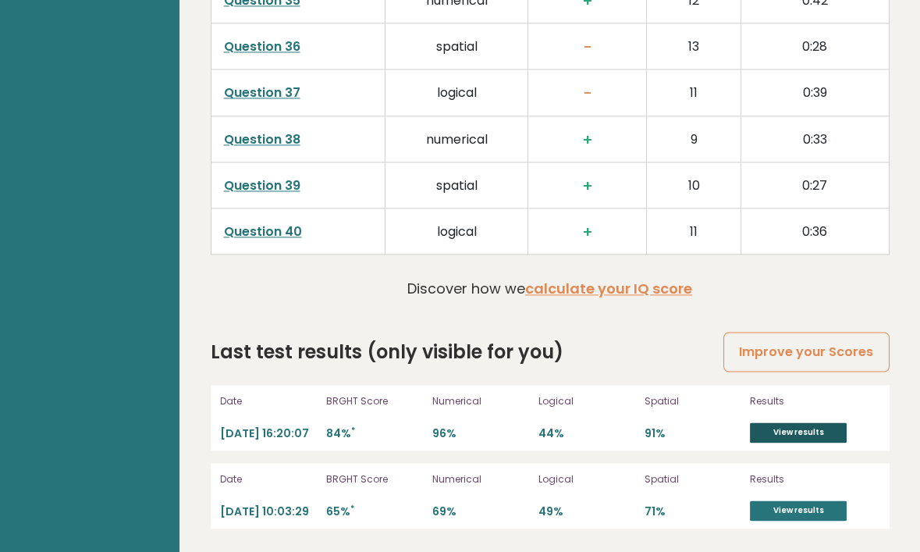
click at [809, 424] on link "View results" at bounding box center [798, 432] width 97 height 20
click at [790, 517] on link "View results" at bounding box center [798, 510] width 97 height 20
click at [769, 515] on link "View results" at bounding box center [798, 510] width 97 height 20
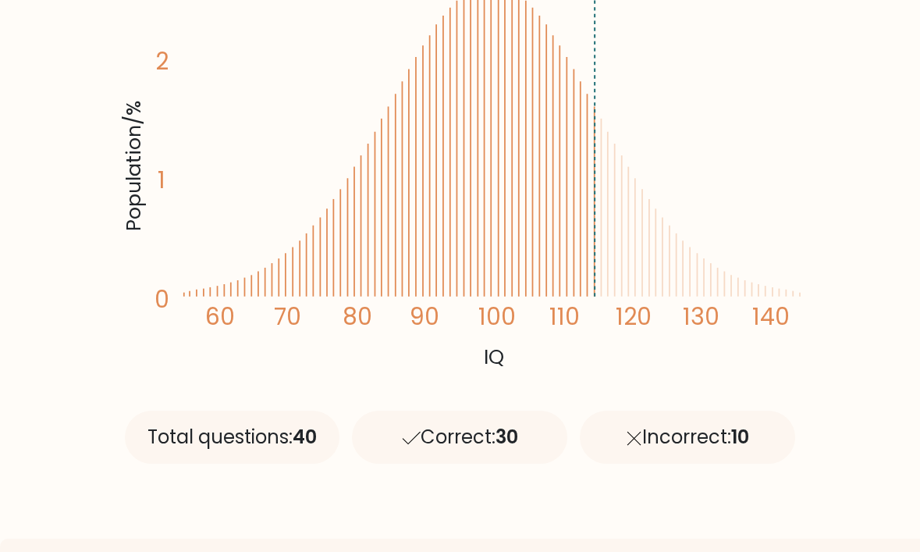
scroll to position [710, 0]
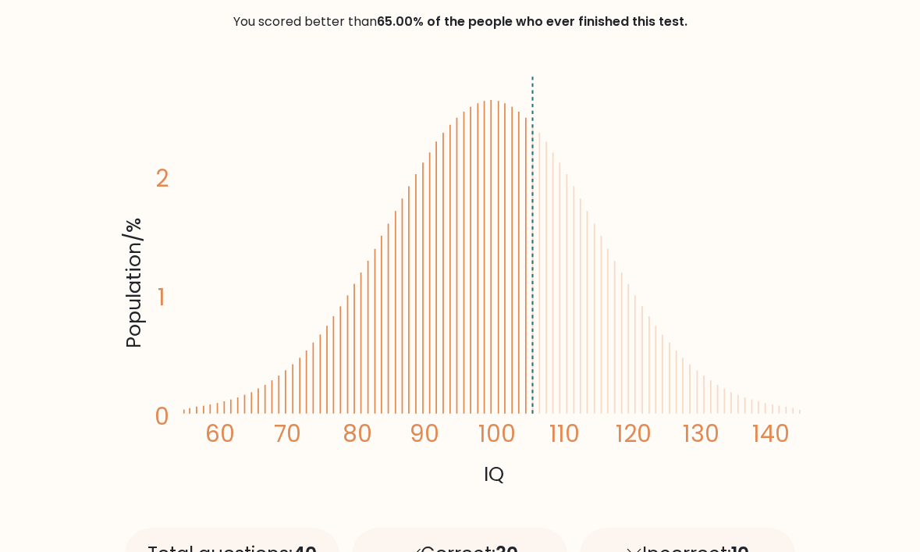
scroll to position [70, 0]
